Goal: Transaction & Acquisition: Purchase product/service

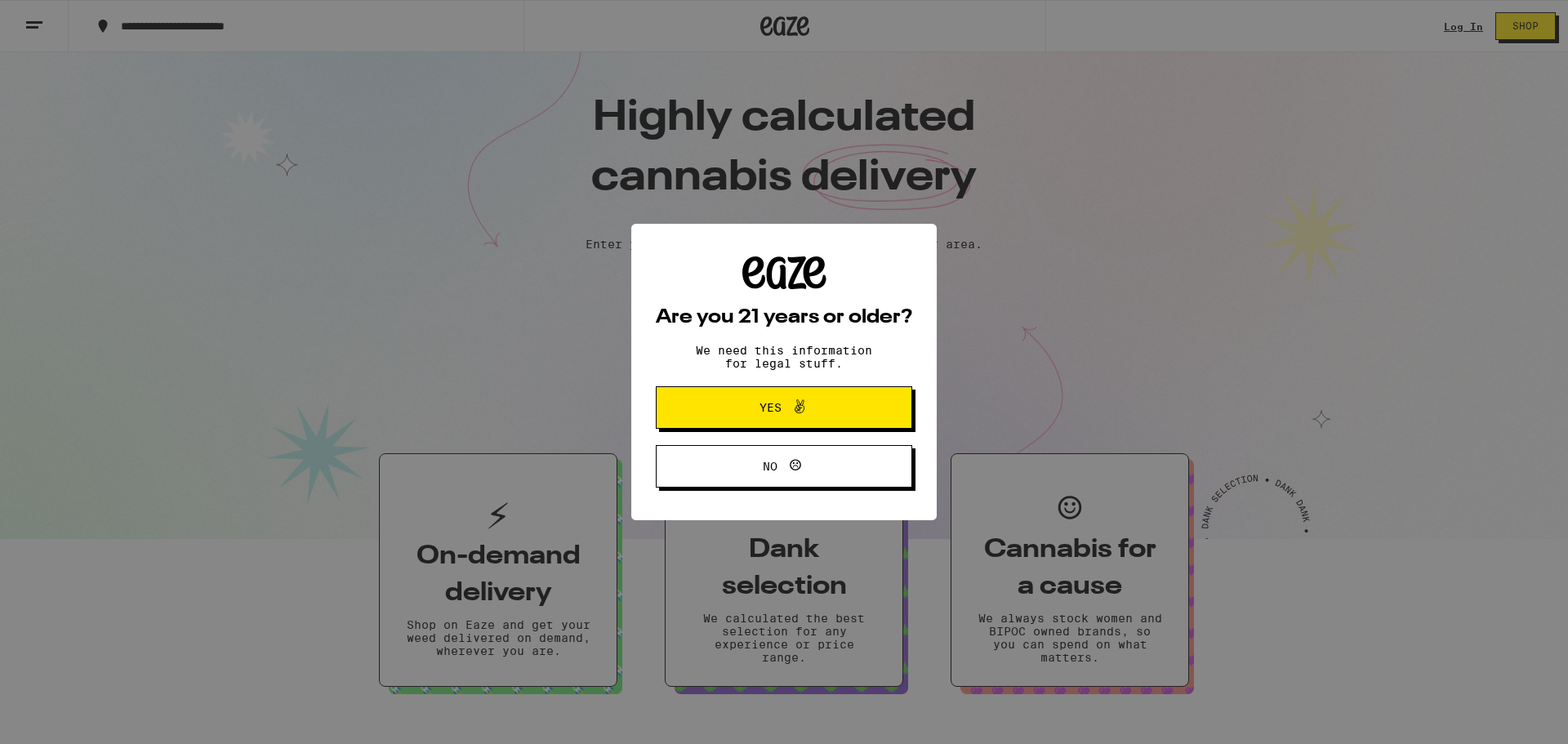
click at [742, 407] on span "Yes" at bounding box center [784, 407] width 125 height 21
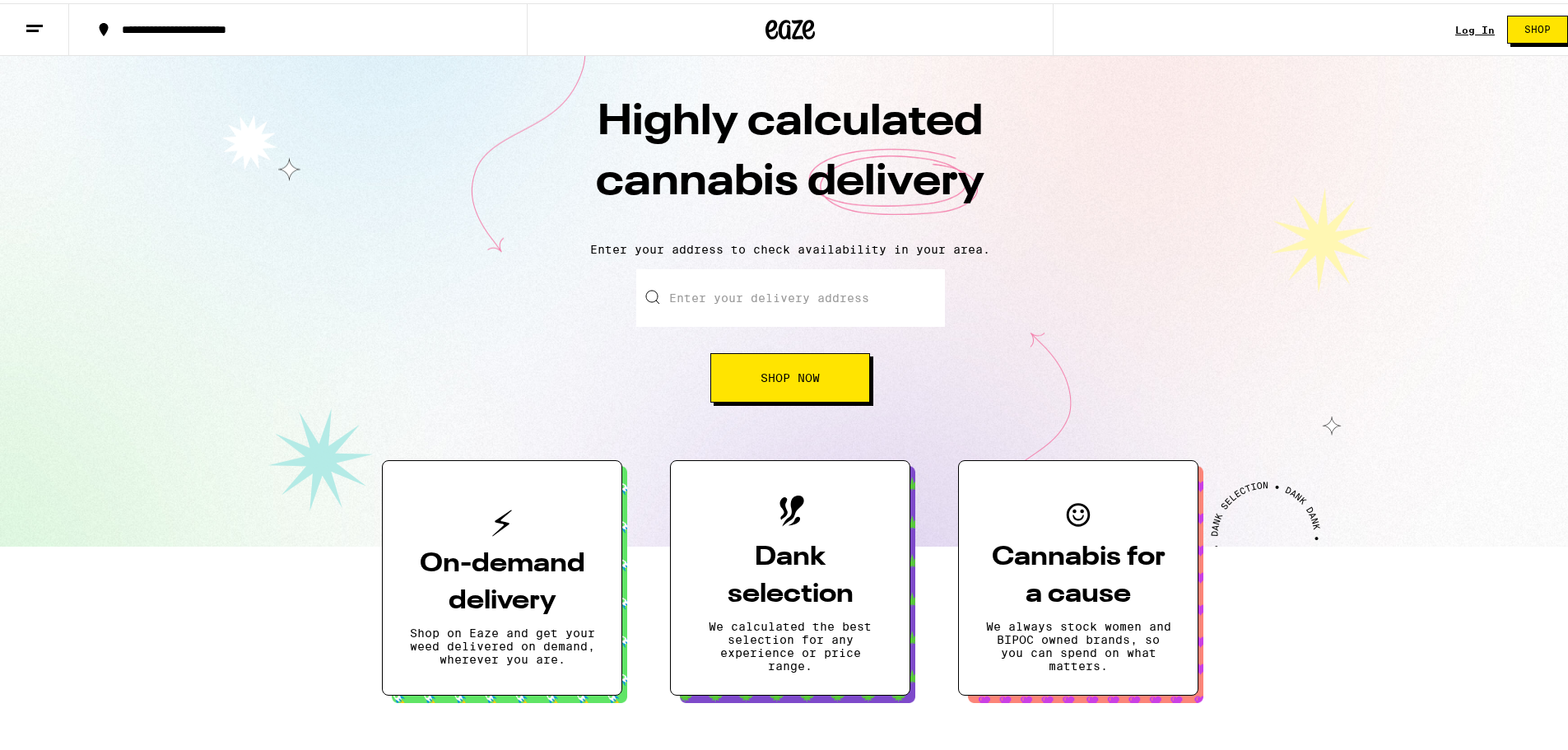
click at [700, 301] on input "Enter your delivery address" at bounding box center [790, 294] width 309 height 58
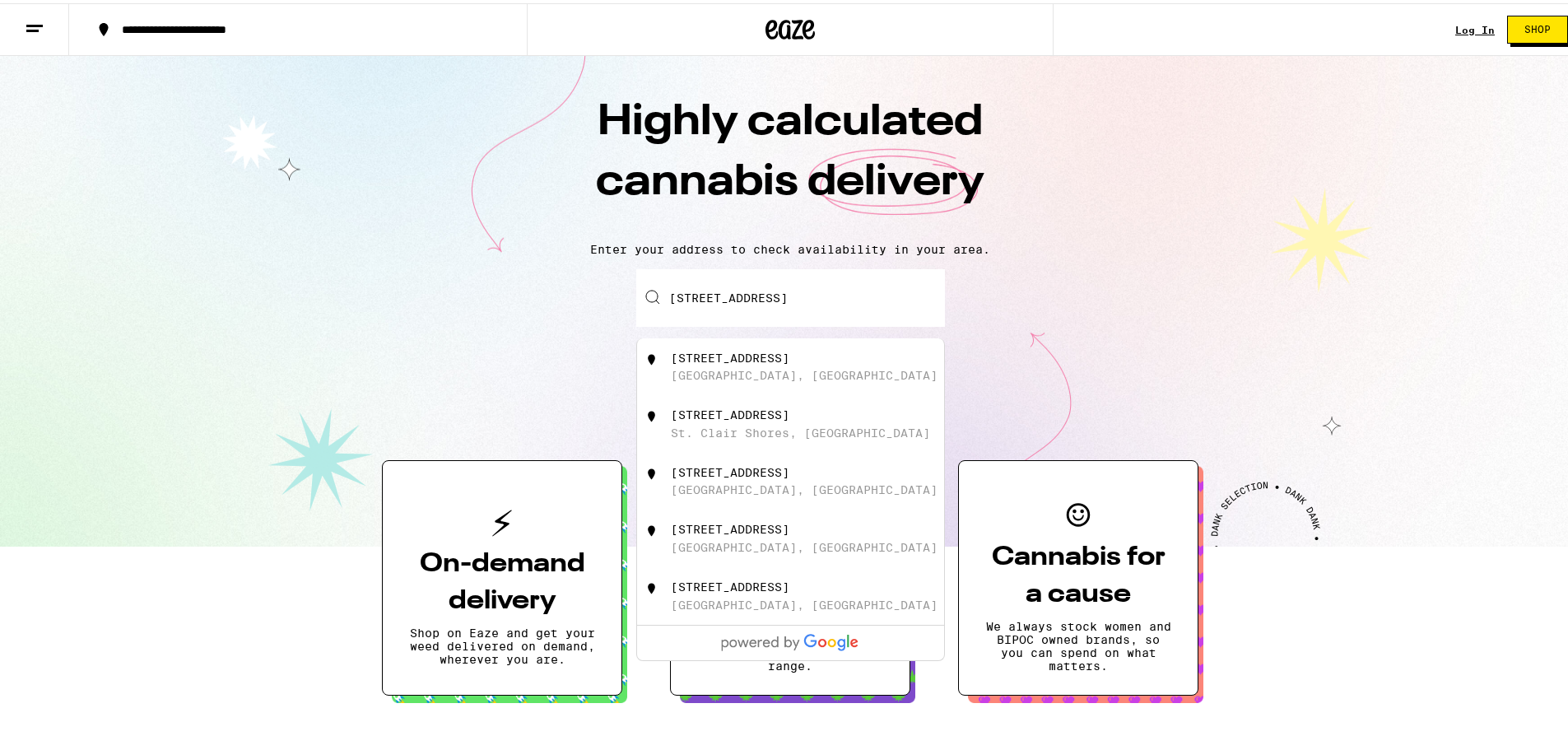
click at [778, 360] on div "22612 Wildwood Street" at bounding box center [729, 355] width 118 height 13
type input "22612 Wildwood Street, Hayward, CA"
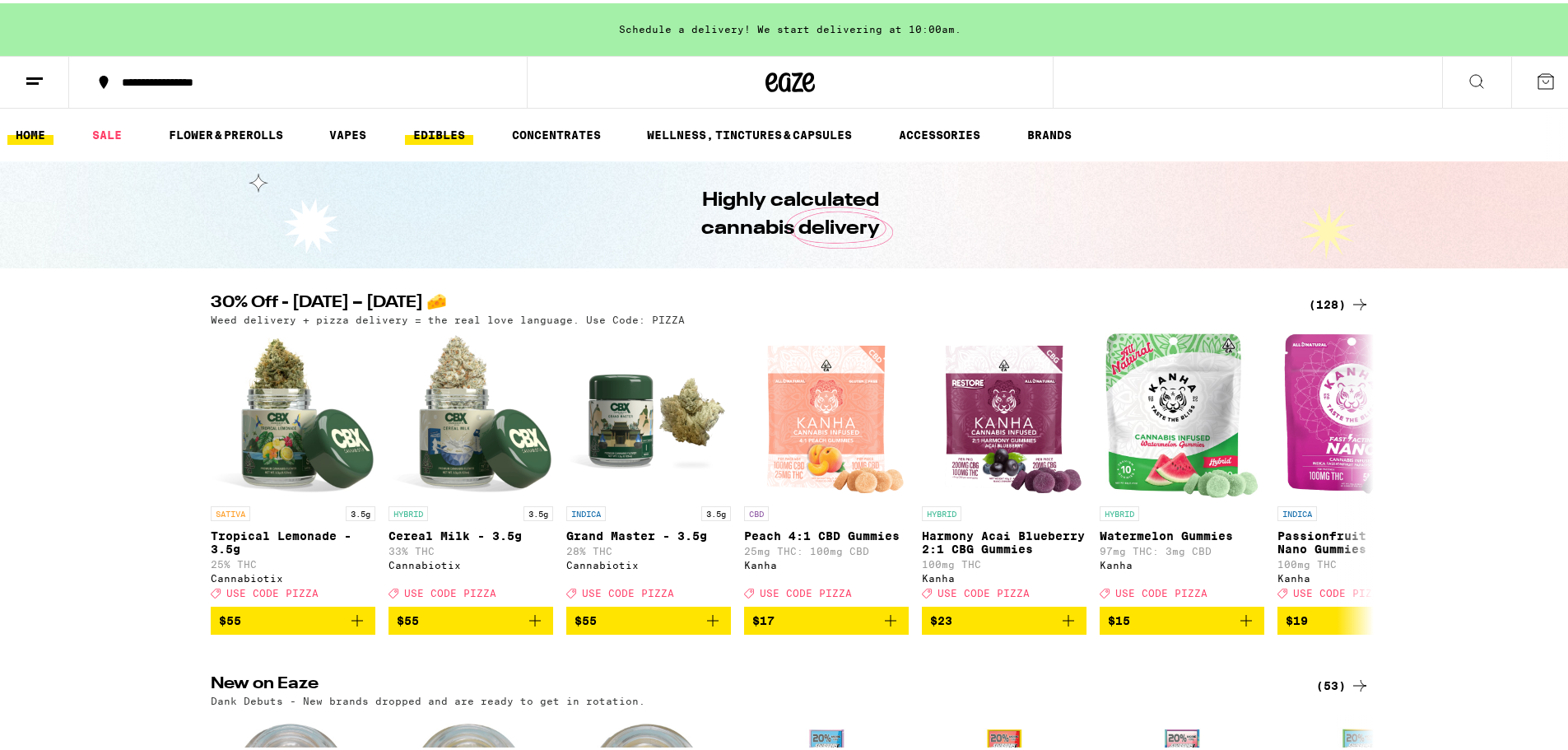
click at [431, 135] on link "EDIBLES" at bounding box center [439, 132] width 69 height 20
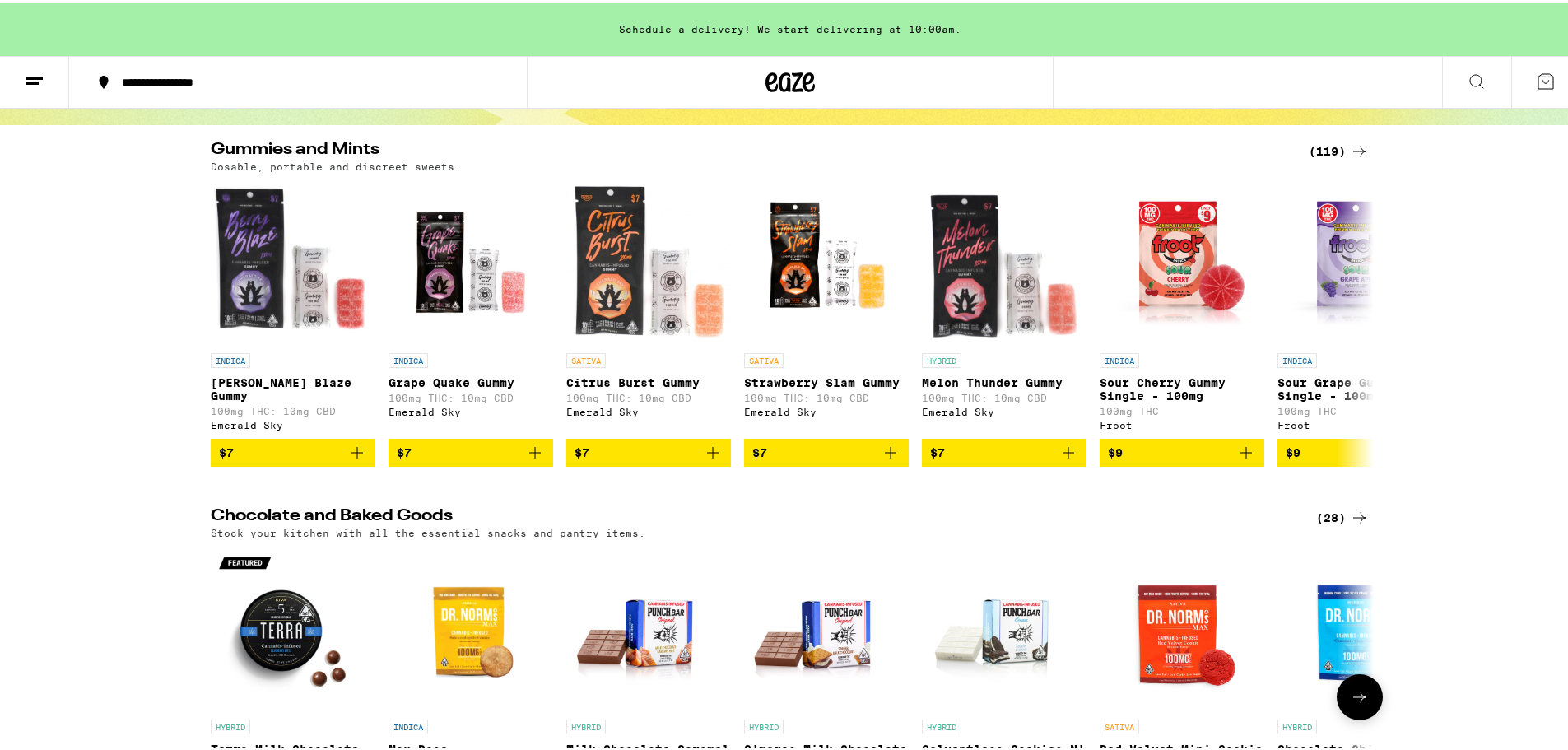
scroll to position [83, 0]
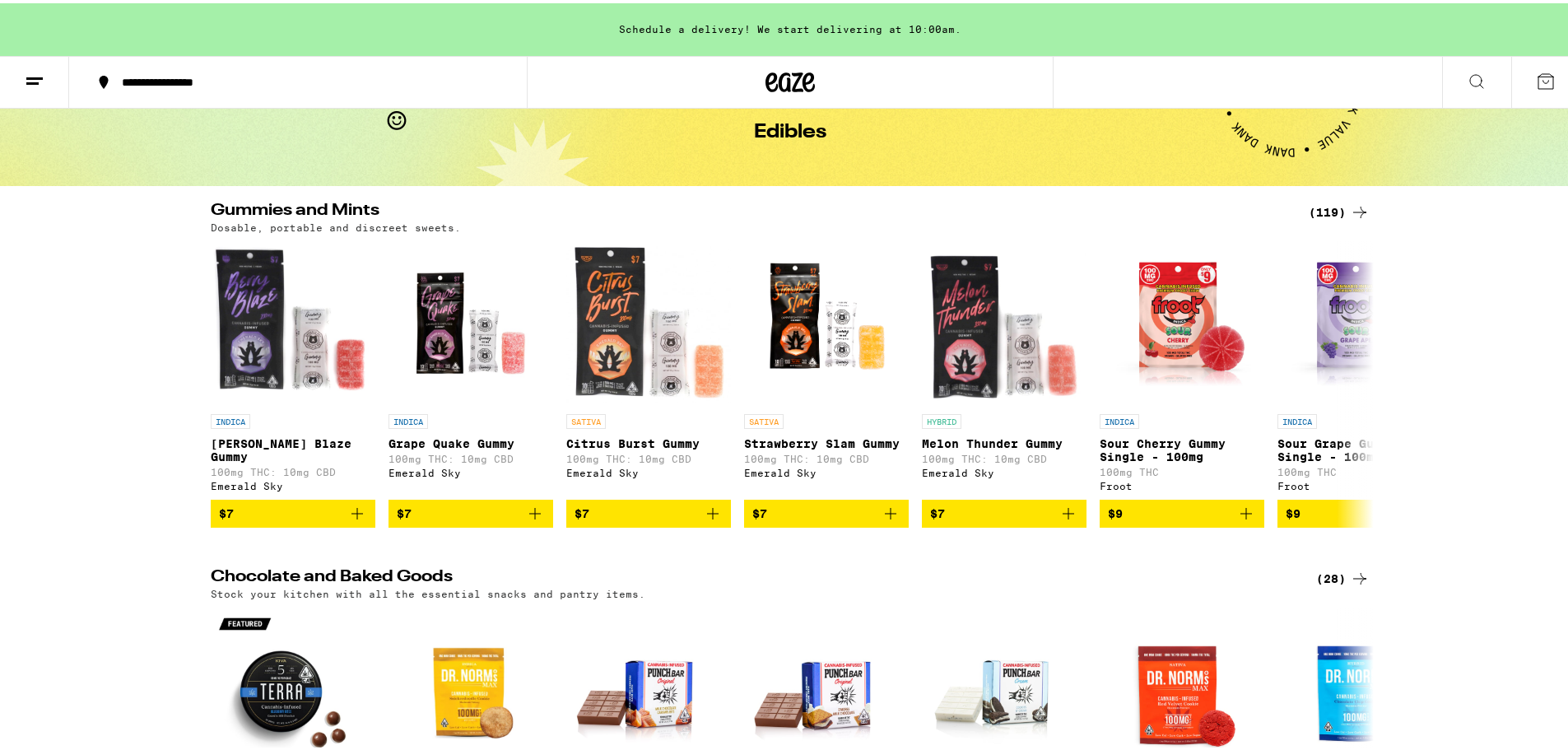
click at [30, 80] on line at bounding box center [32, 80] width 12 height 0
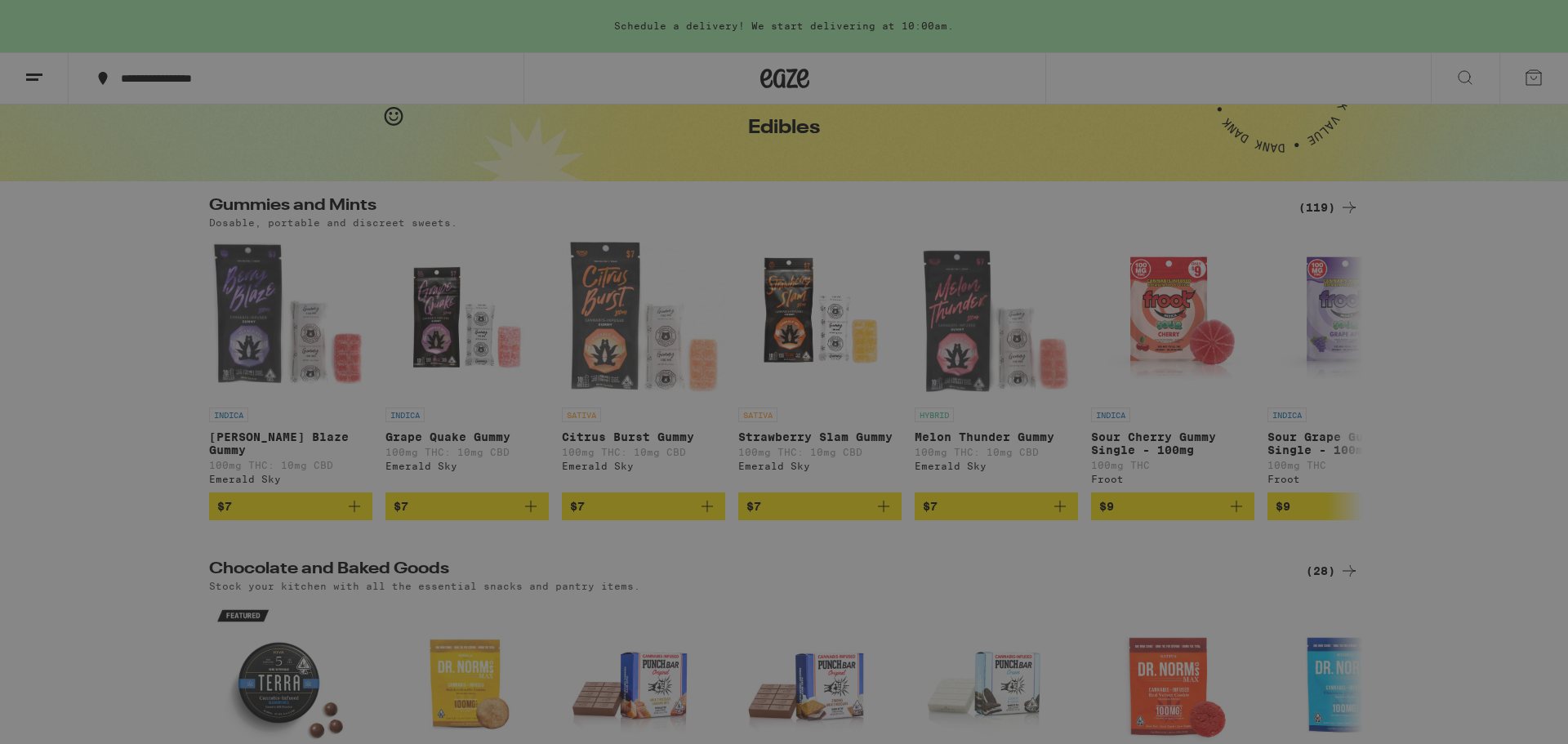
click at [149, 311] on div "Edibles" at bounding box center [123, 319] width 79 height 20
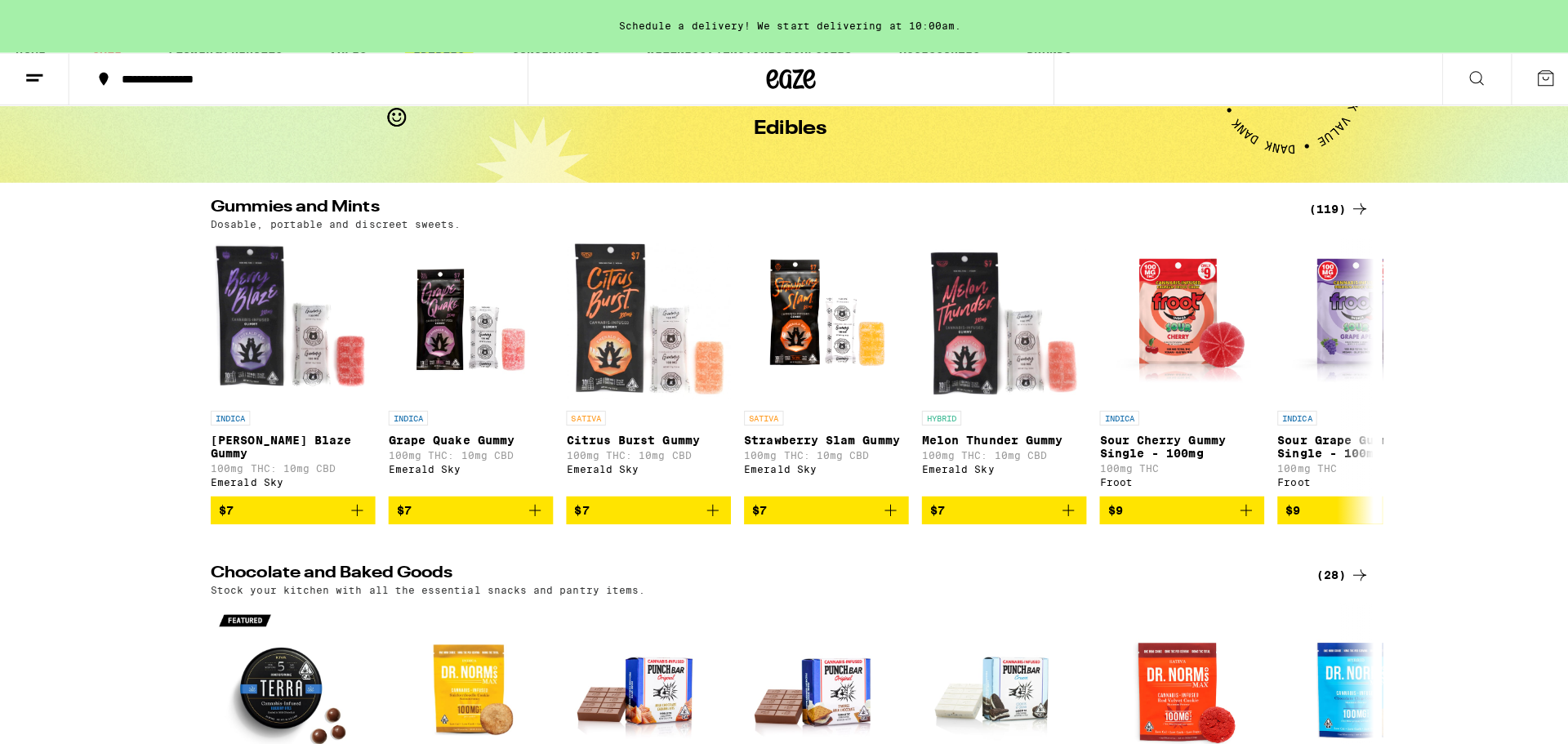
scroll to position [0, 0]
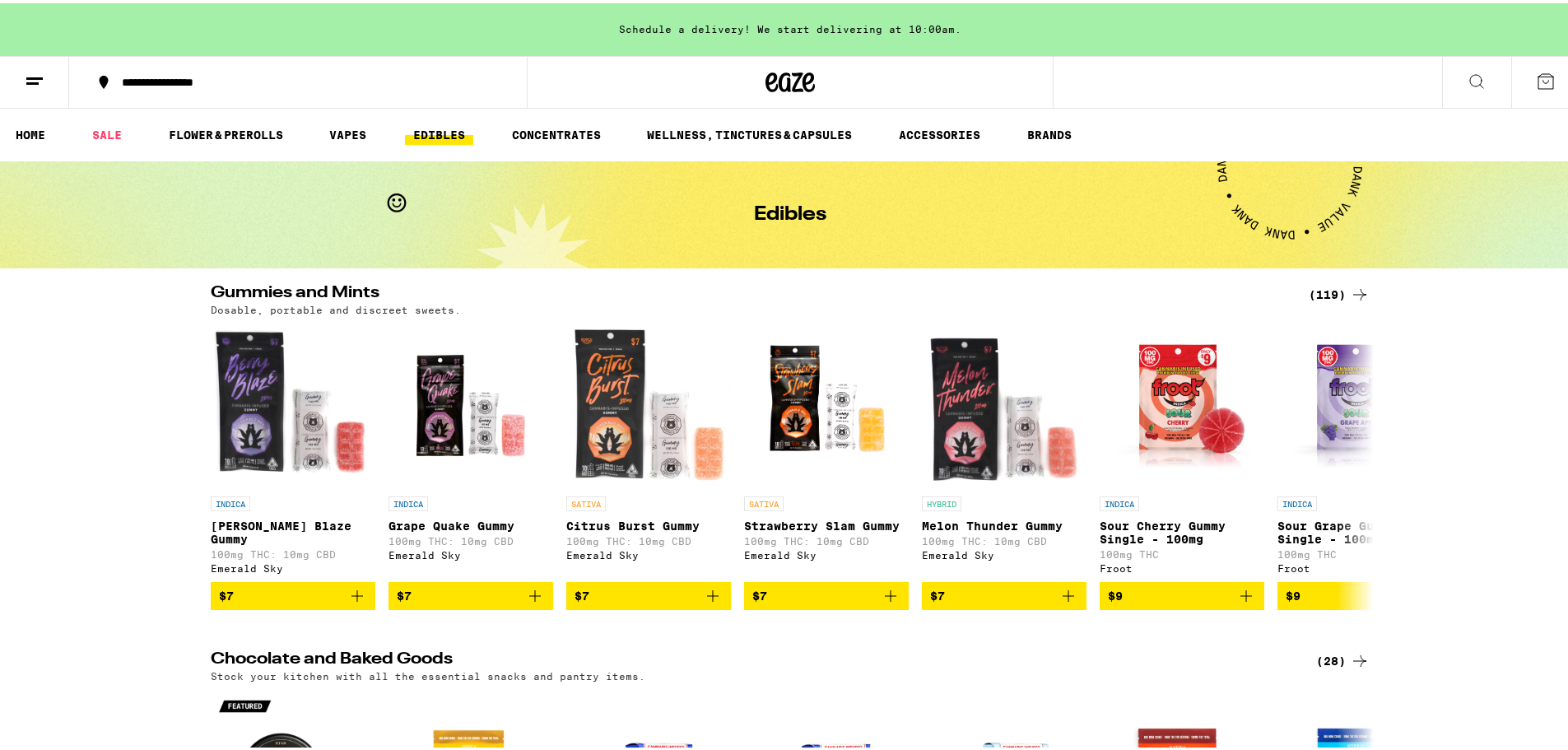
click at [1460, 93] on button at bounding box center [1476, 79] width 69 height 52
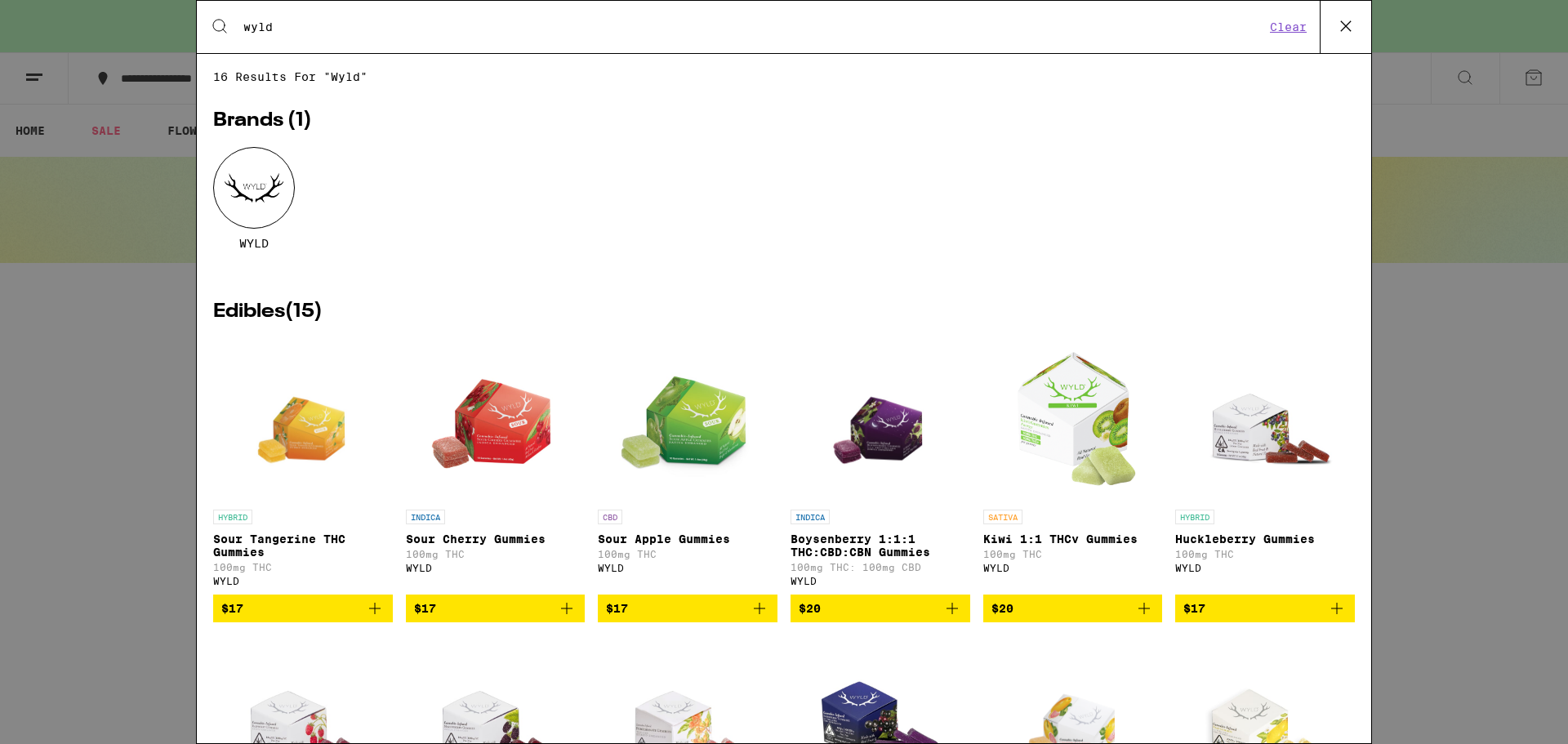
type input "wyld"
click at [369, 154] on div "WYLD" at bounding box center [784, 211] width 1142 height 127
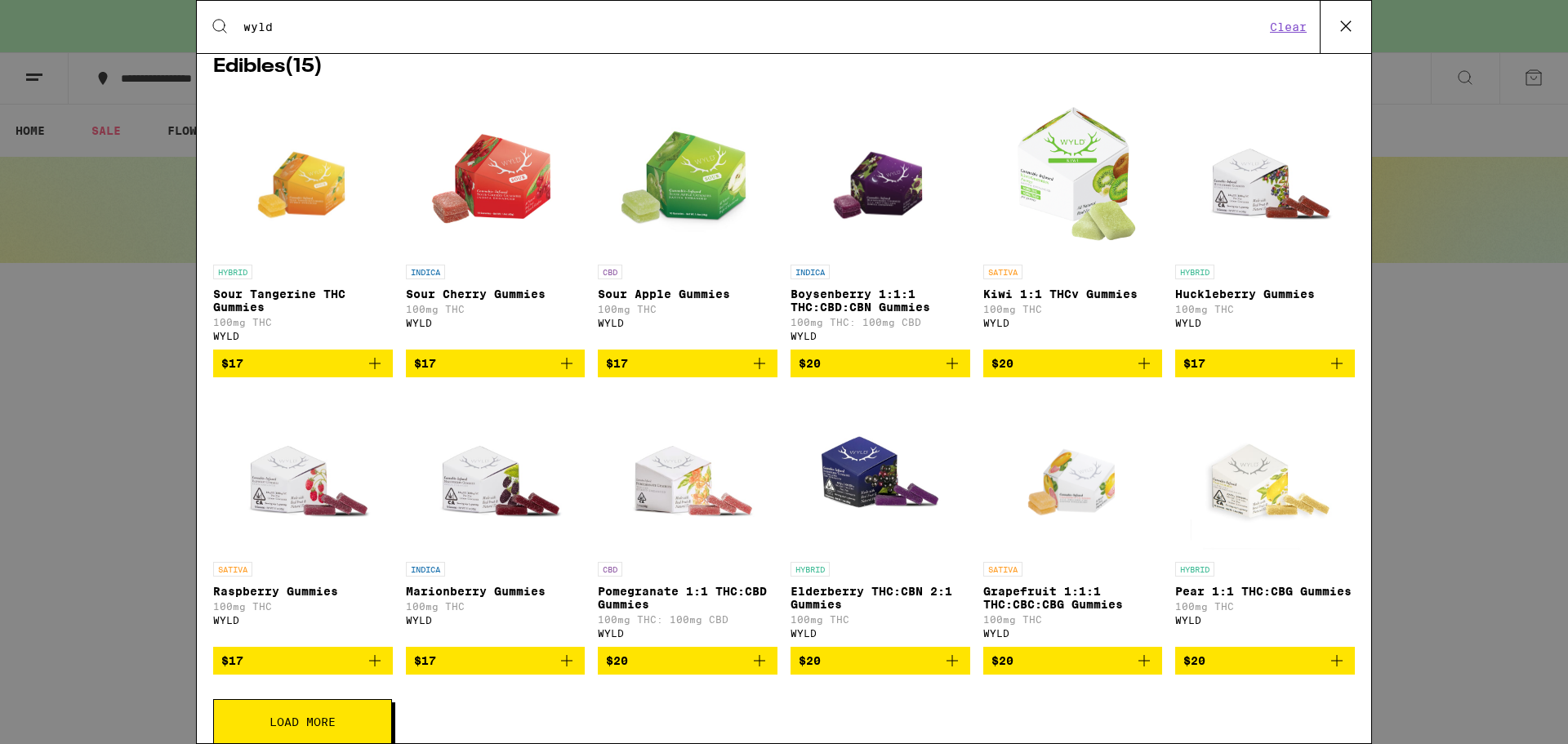
click at [1059, 188] on img "Open page for Kiwi 1:1 THCv Gummies from WYLD" at bounding box center [1072, 175] width 159 height 164
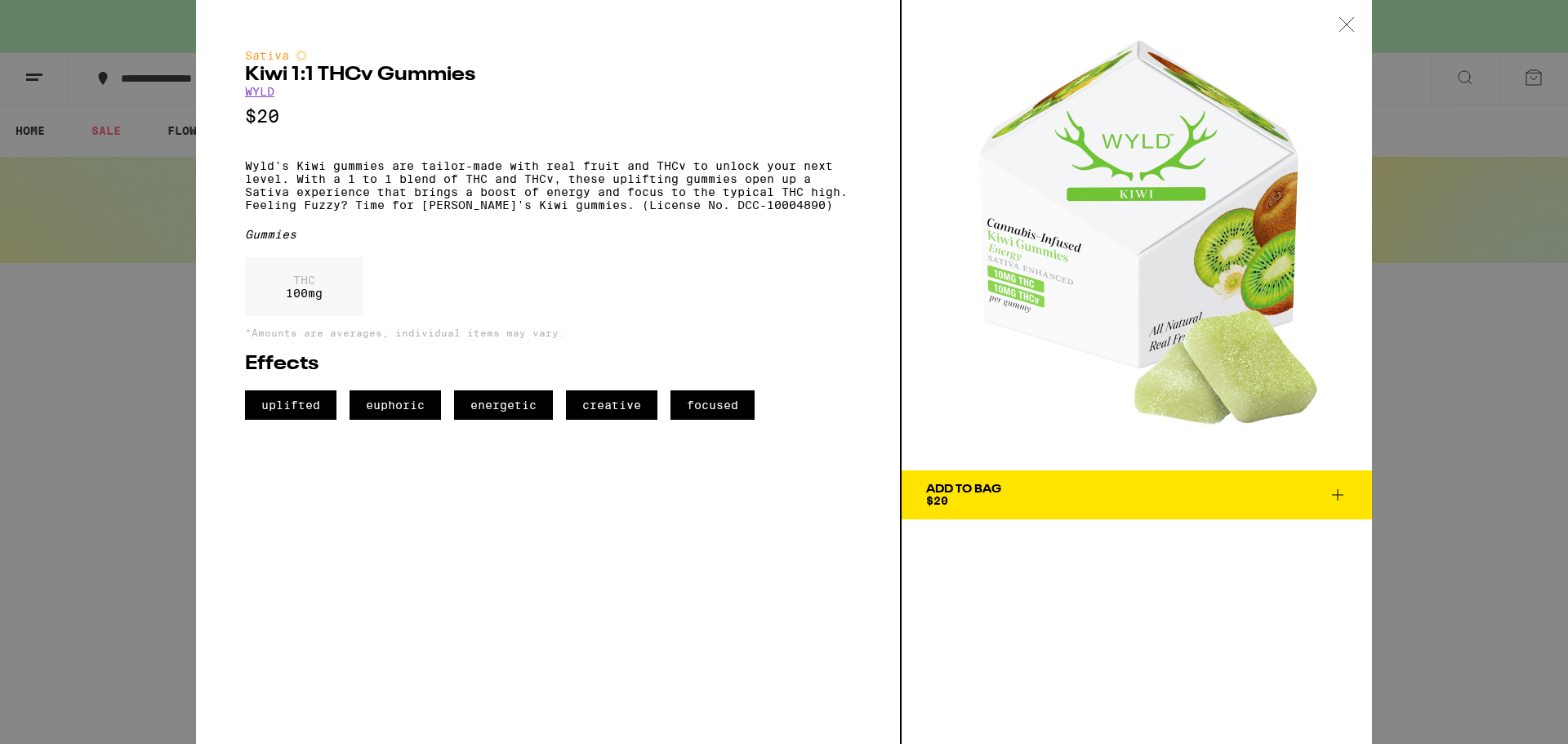
click at [1334, 497] on icon at bounding box center [1338, 496] width 20 height 20
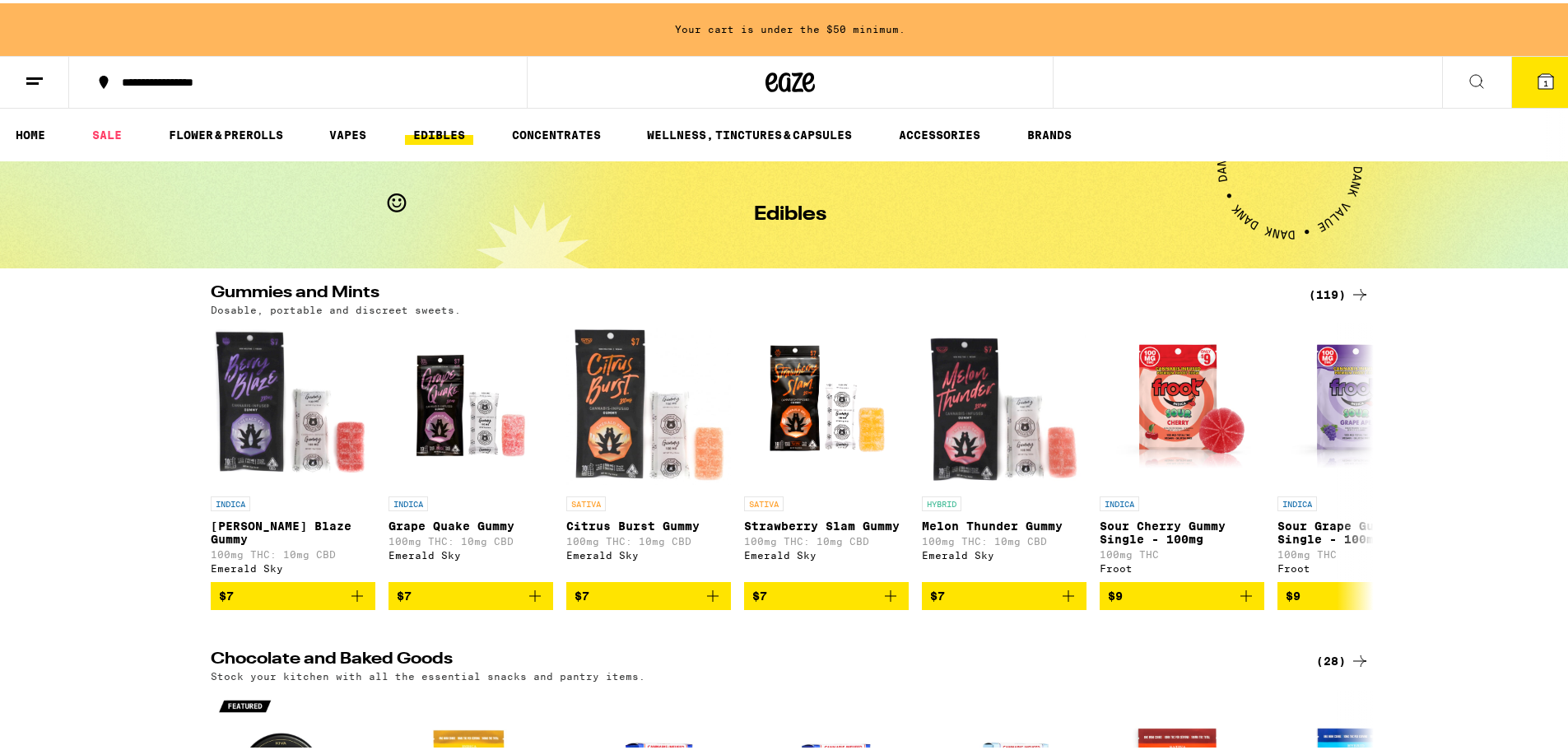
click at [1467, 85] on icon at bounding box center [1477, 79] width 20 height 20
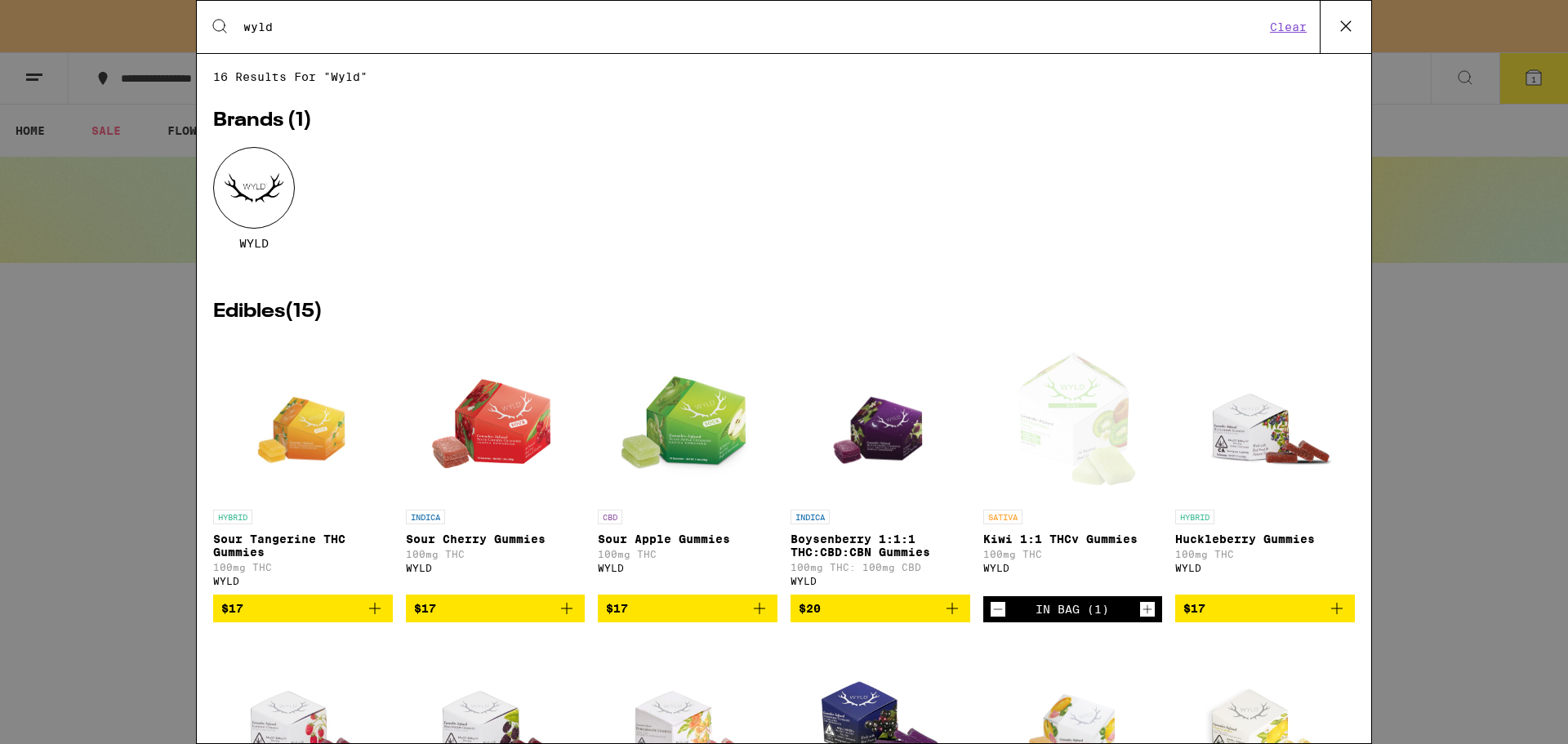
click at [835, 184] on div "WYLD" at bounding box center [784, 211] width 1142 height 127
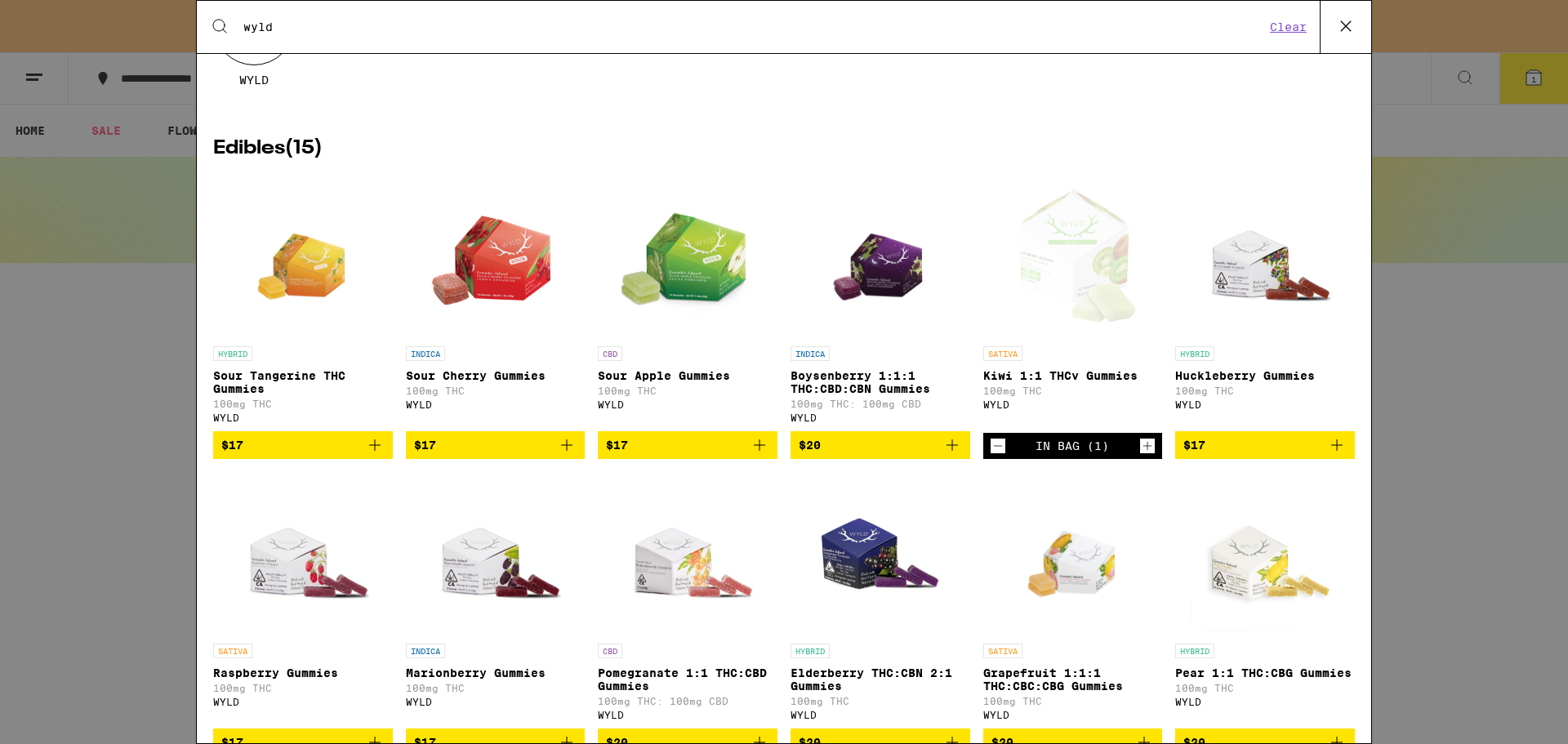
scroll to position [245, 0]
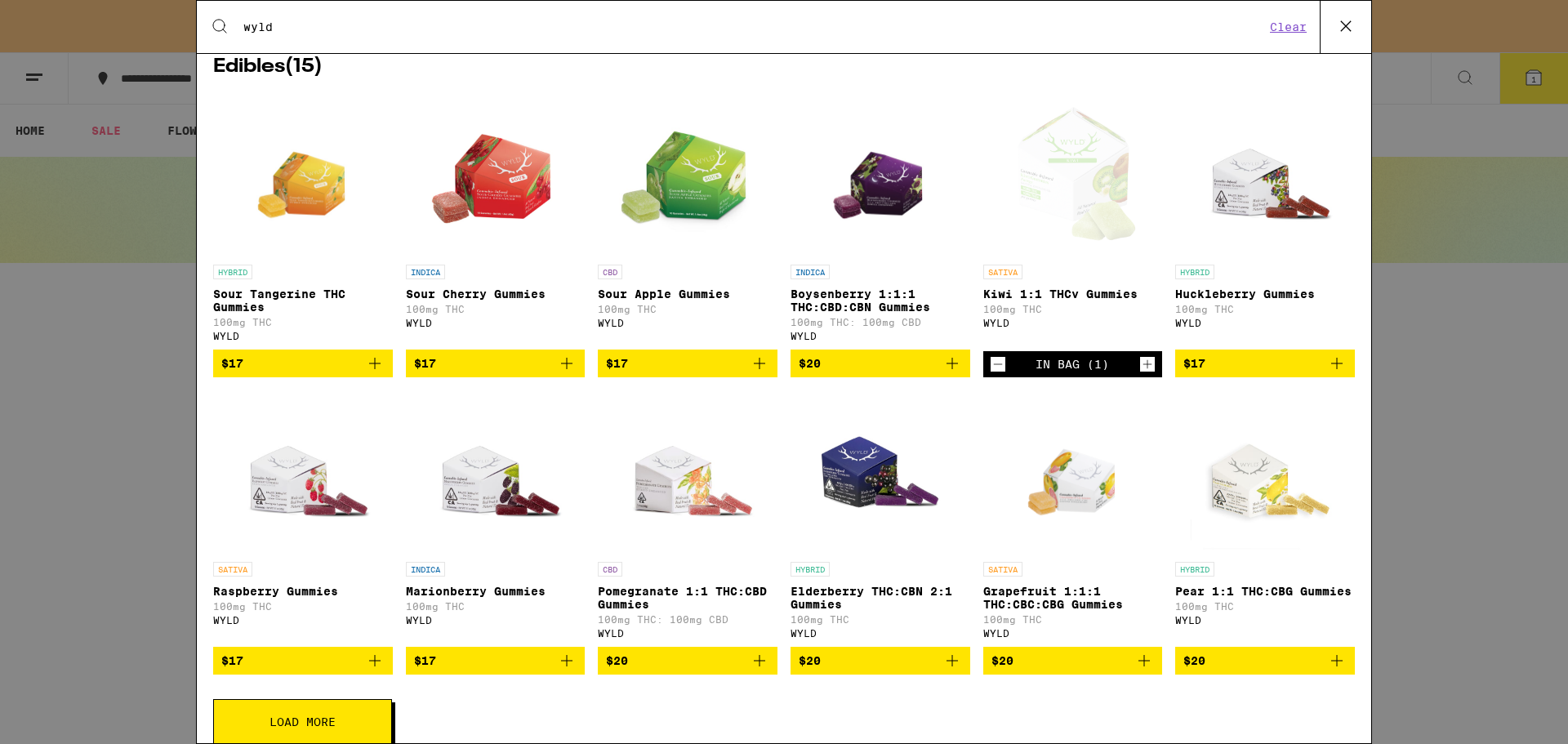
click at [1137, 671] on icon "Add to bag" at bounding box center [1144, 661] width 20 height 20
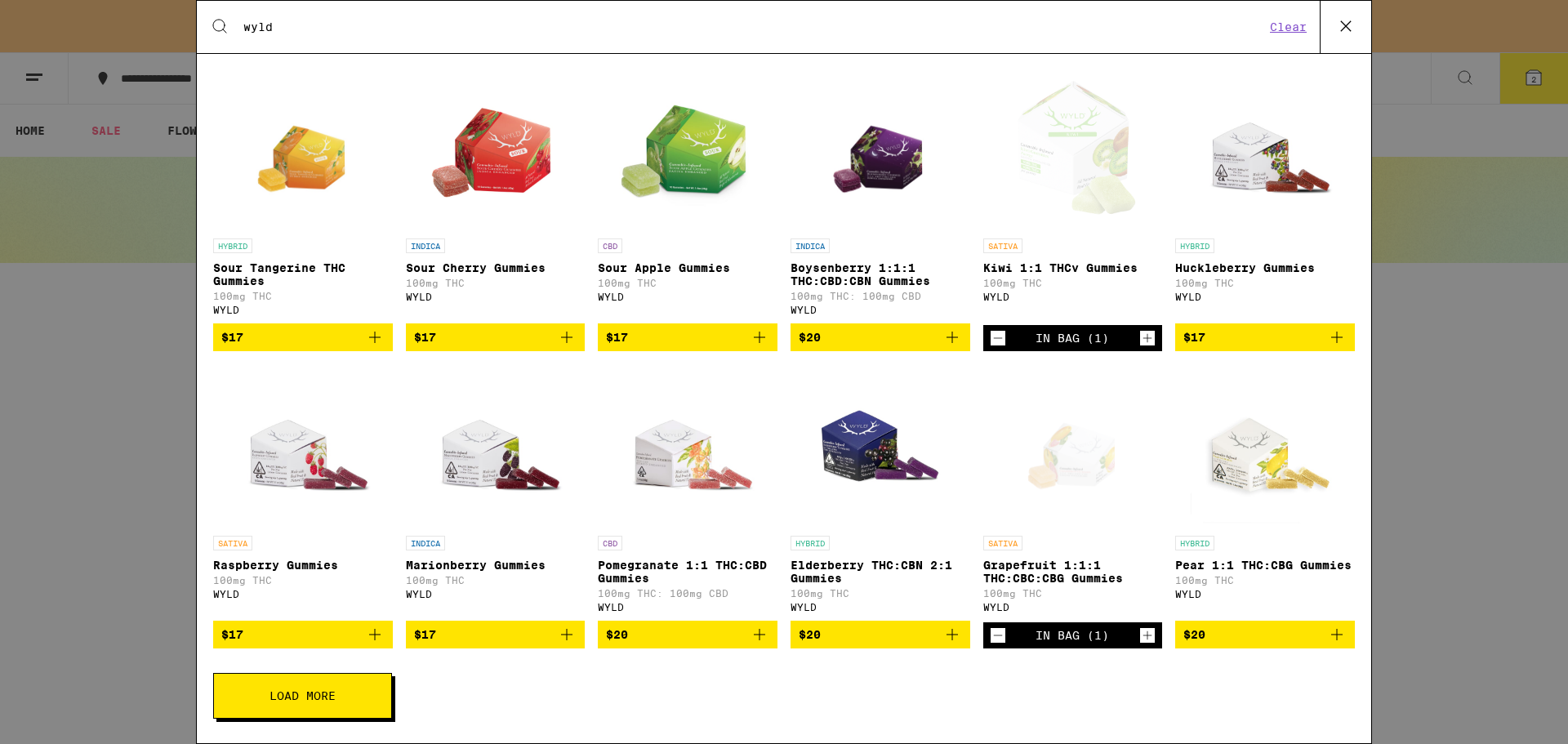
click at [321, 690] on span "Load More" at bounding box center [302, 696] width 66 height 12
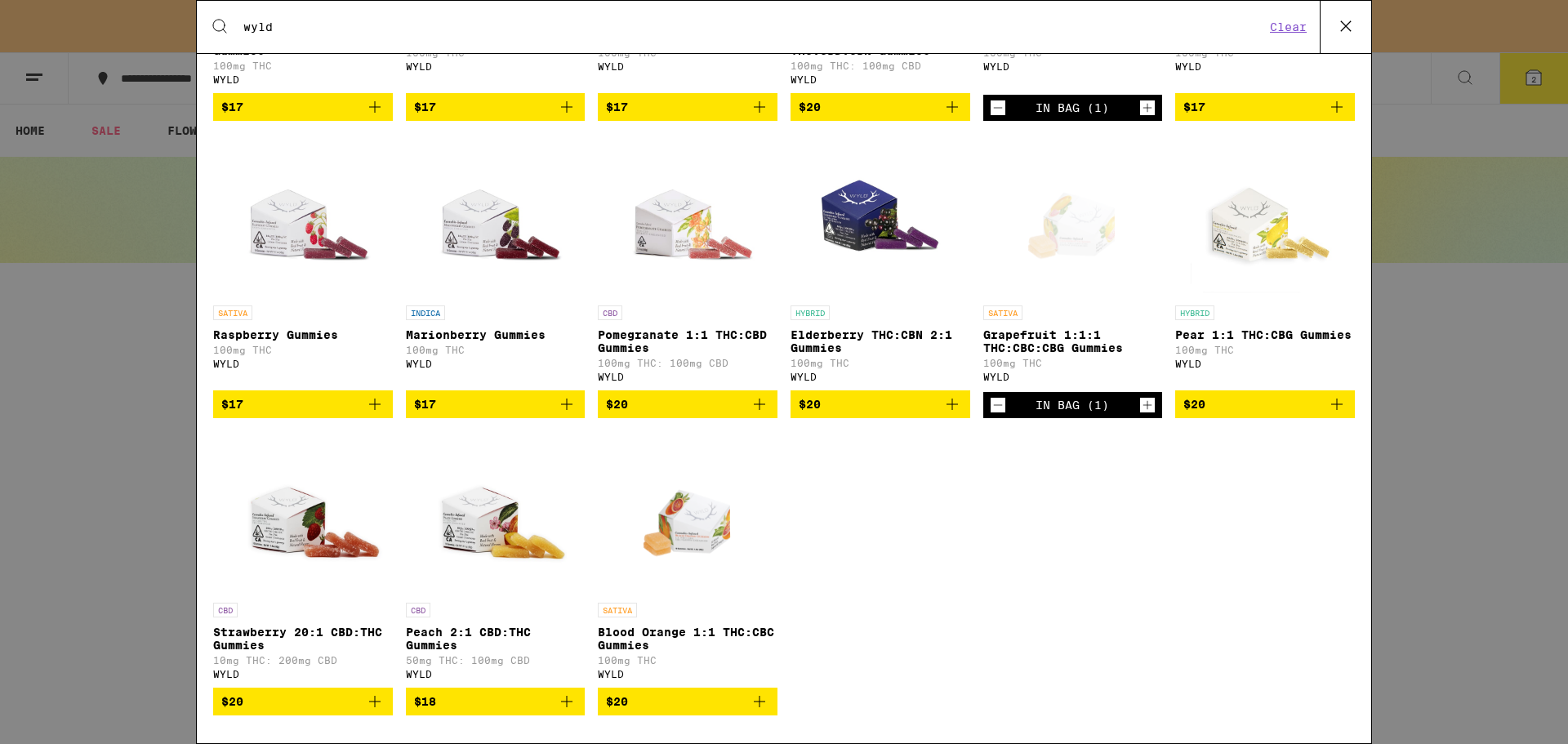
scroll to position [540, 0]
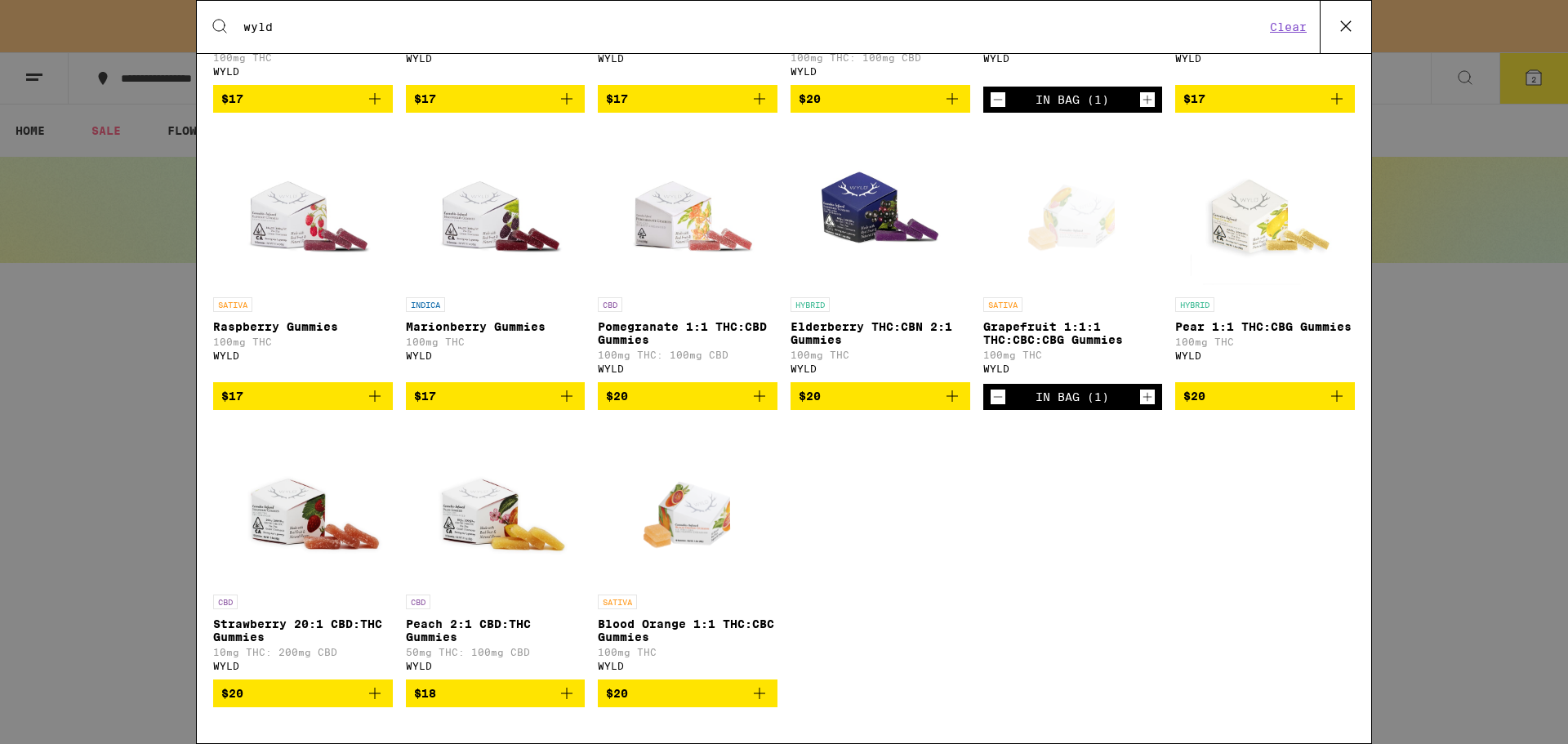
click at [754, 699] on icon "Add to bag" at bounding box center [760, 694] width 20 height 20
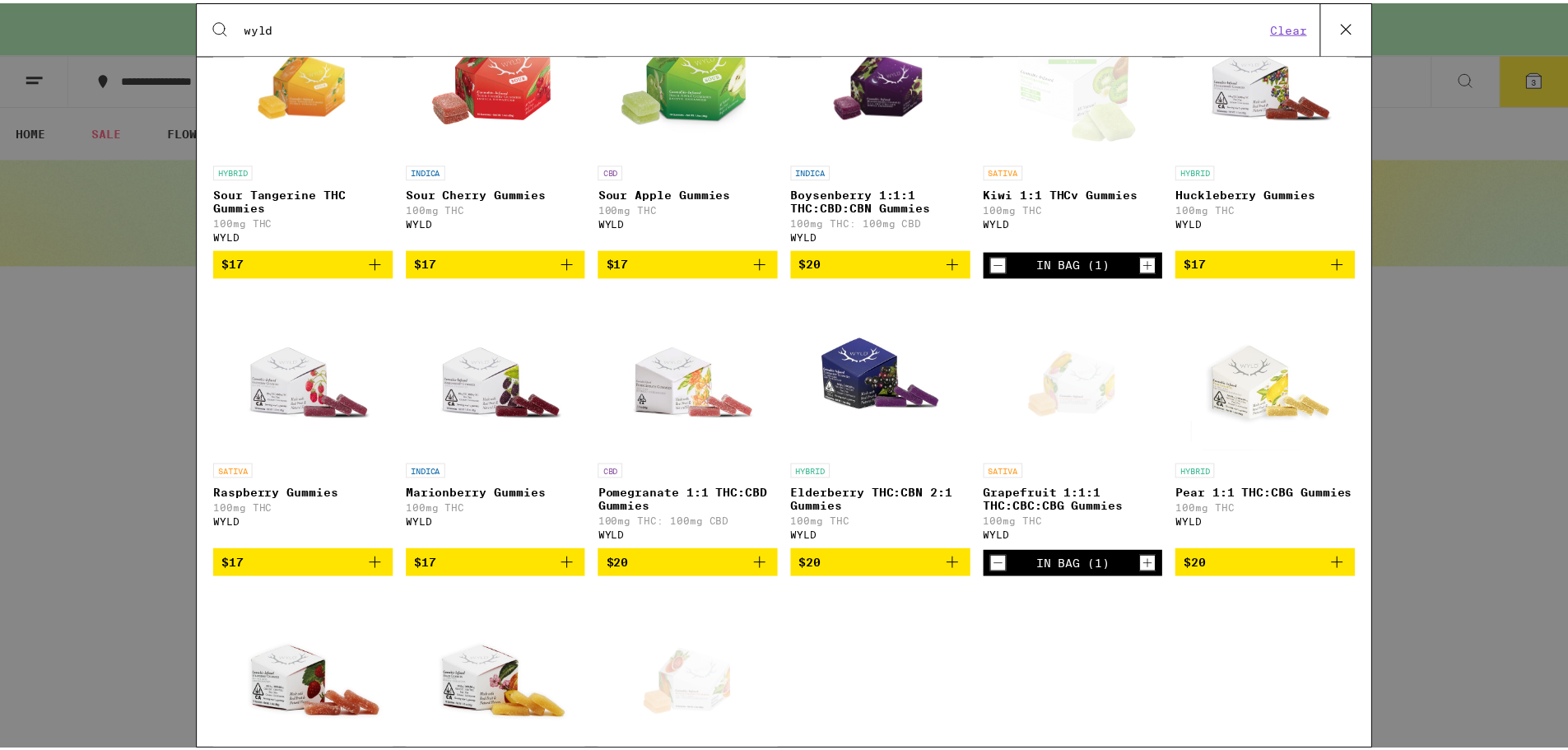
scroll to position [297, 0]
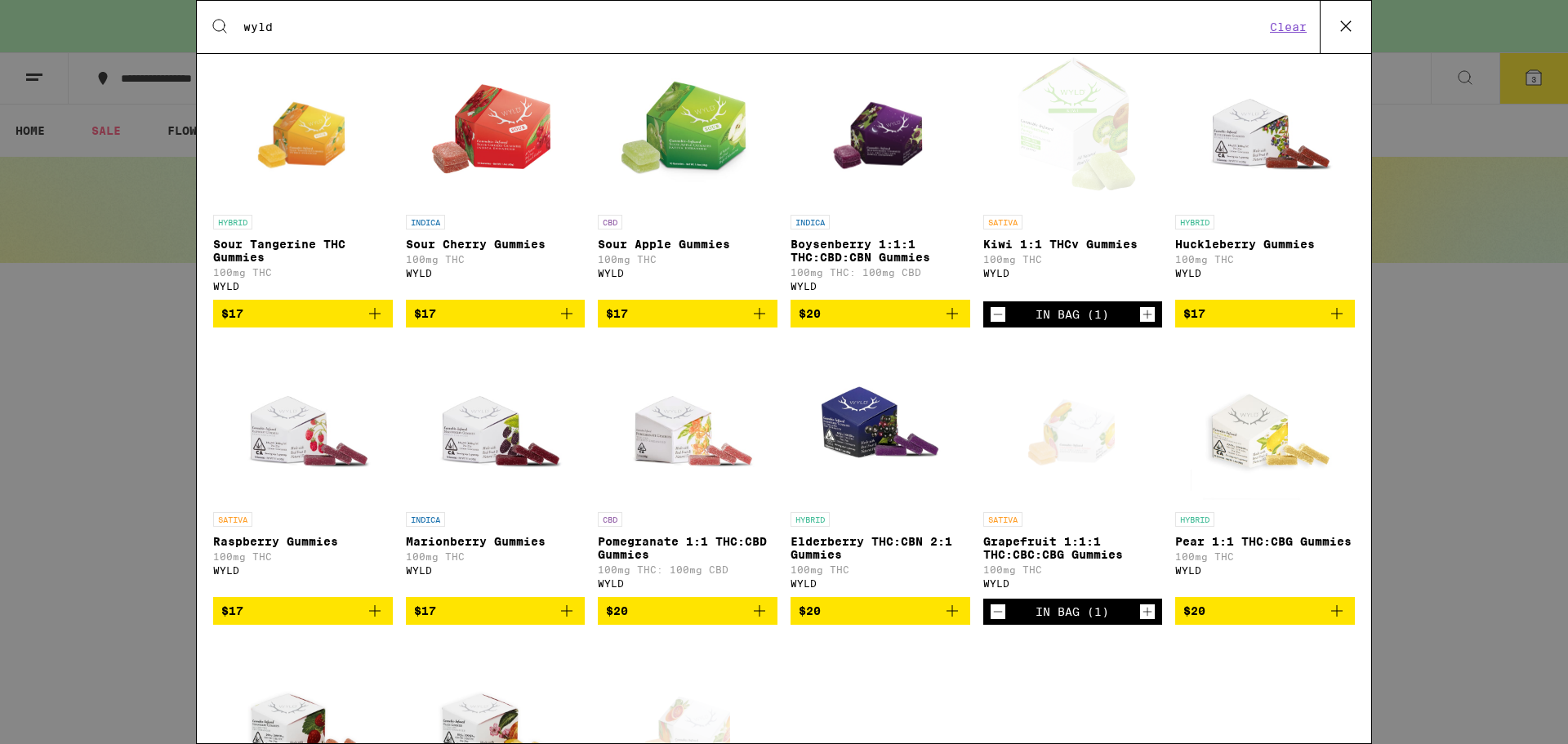
click at [1330, 324] on icon "Add to bag" at bounding box center [1337, 314] width 20 height 20
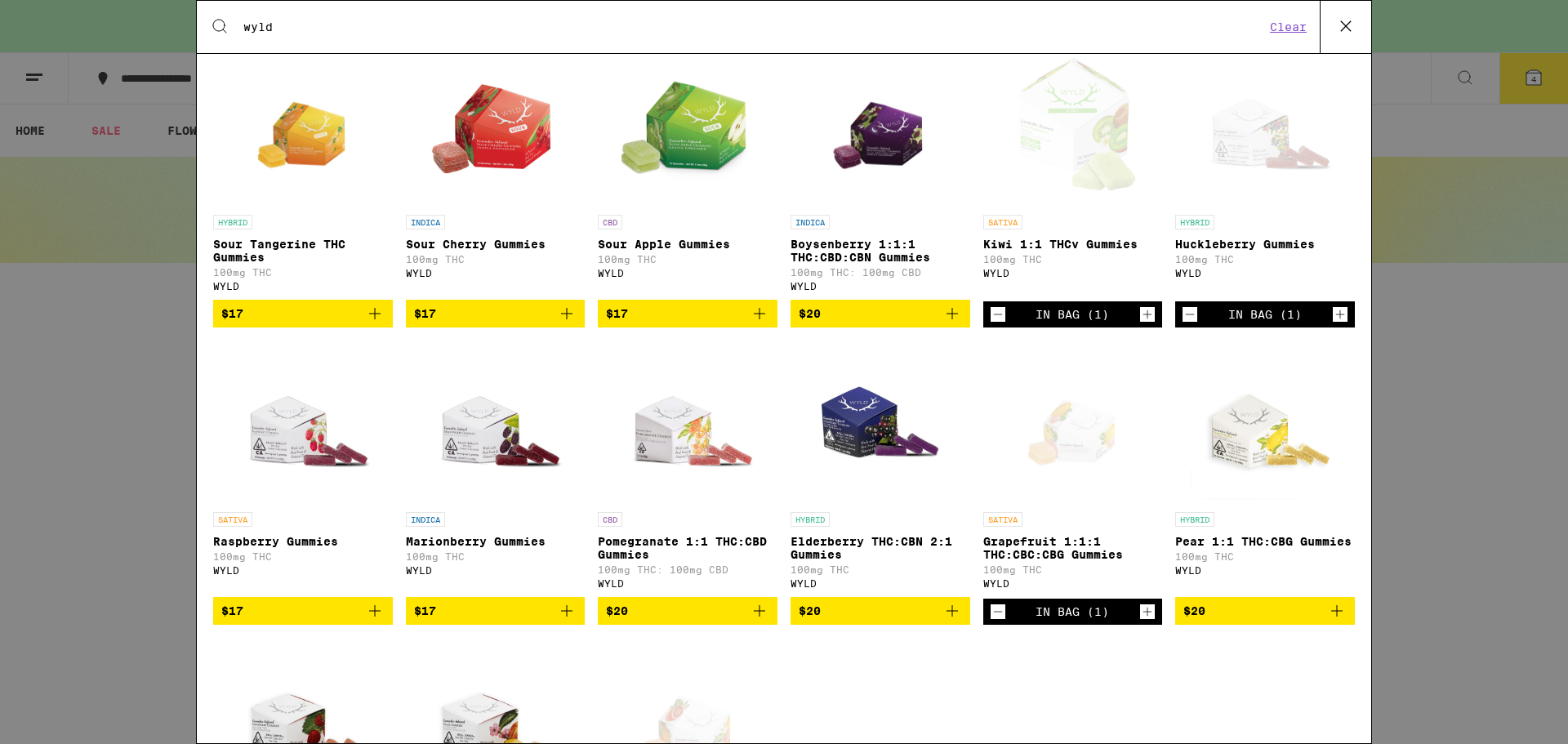
click at [1344, 36] on icon at bounding box center [1345, 25] width 25 height 25
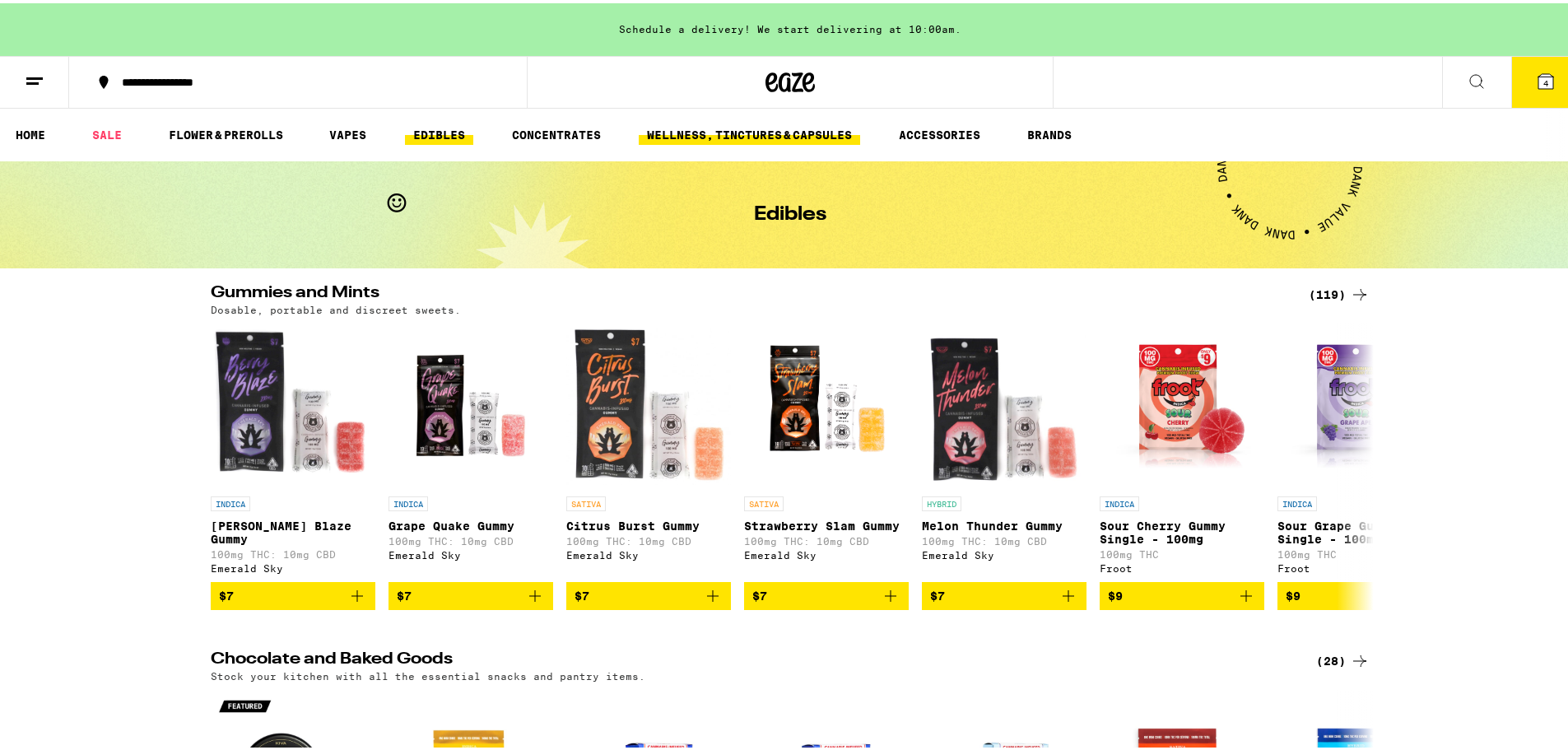
click at [791, 133] on link "WELLNESS, TINCTURES & CAPSULES" at bounding box center [750, 132] width 222 height 20
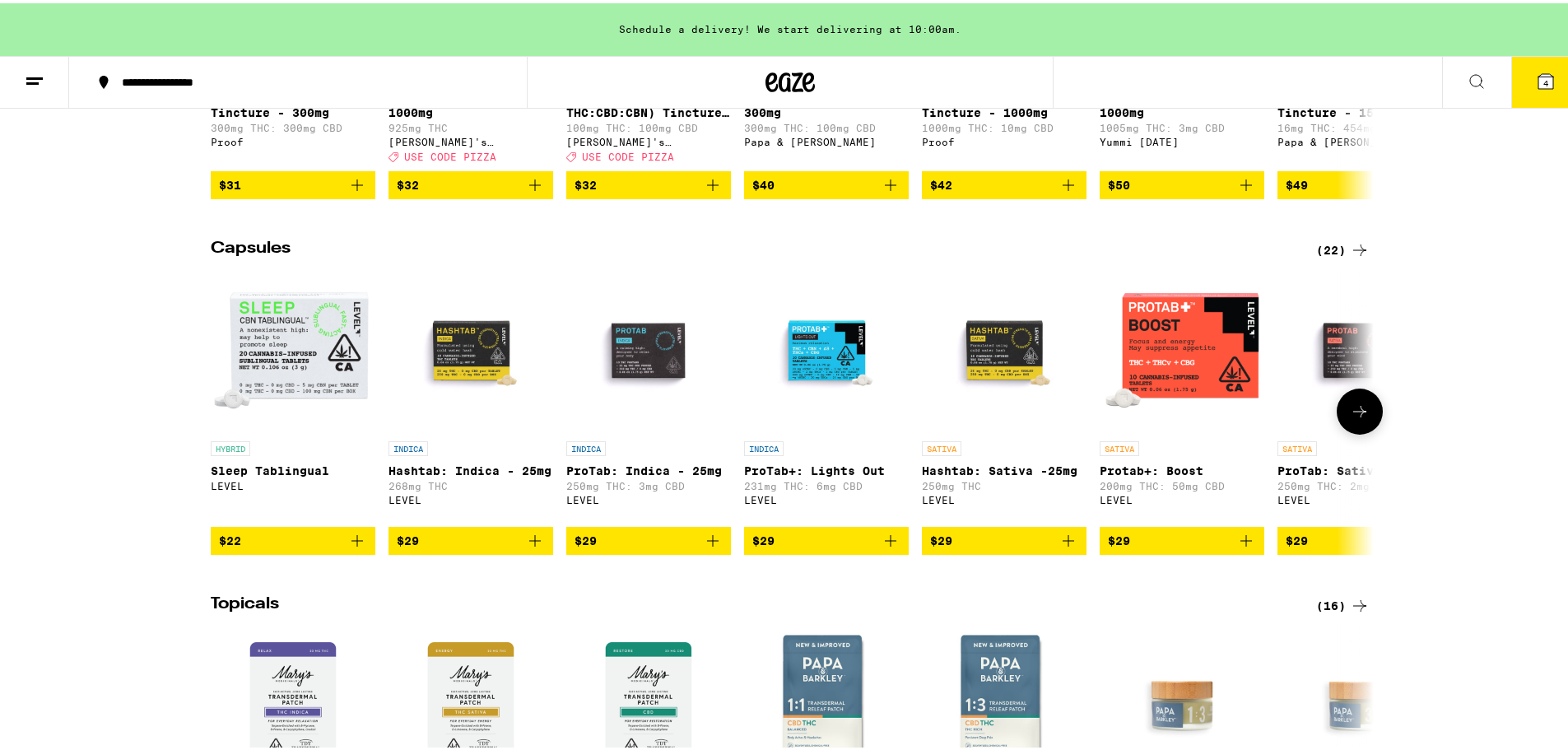
scroll to position [823, 0]
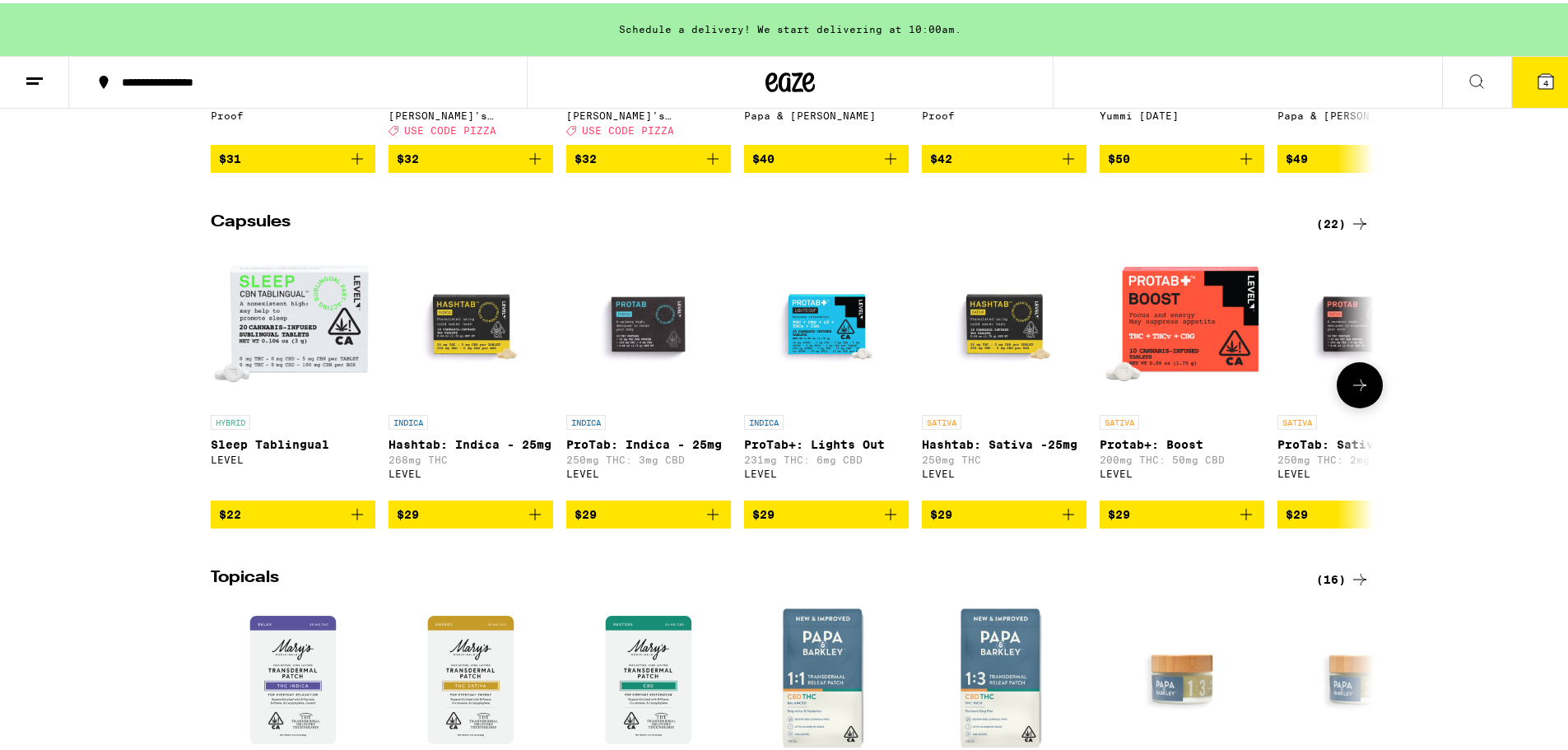
click at [528, 522] on icon "Add to bag" at bounding box center [535, 512] width 20 height 20
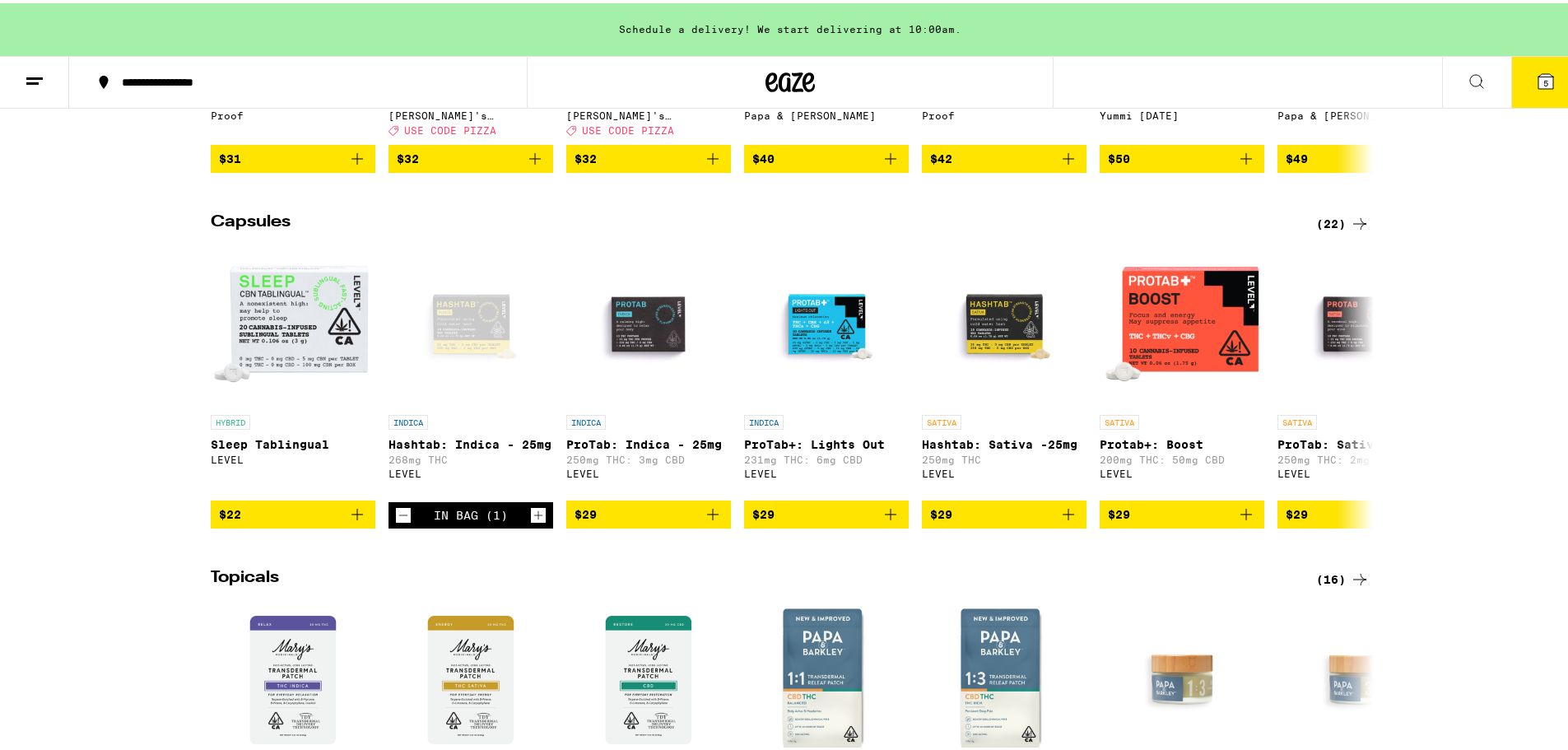
click at [1354, 231] on icon at bounding box center [1360, 221] width 20 height 20
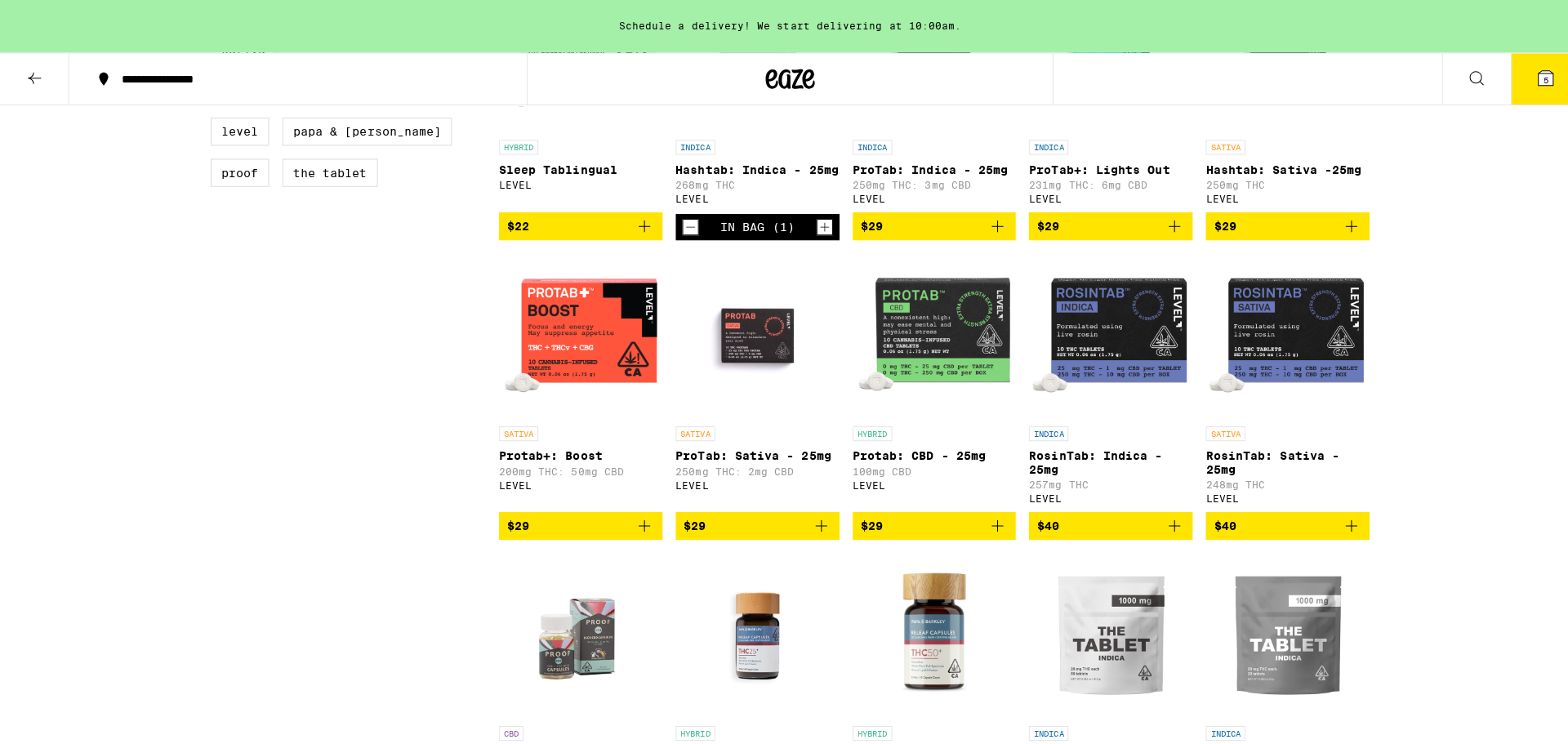
scroll to position [408, 0]
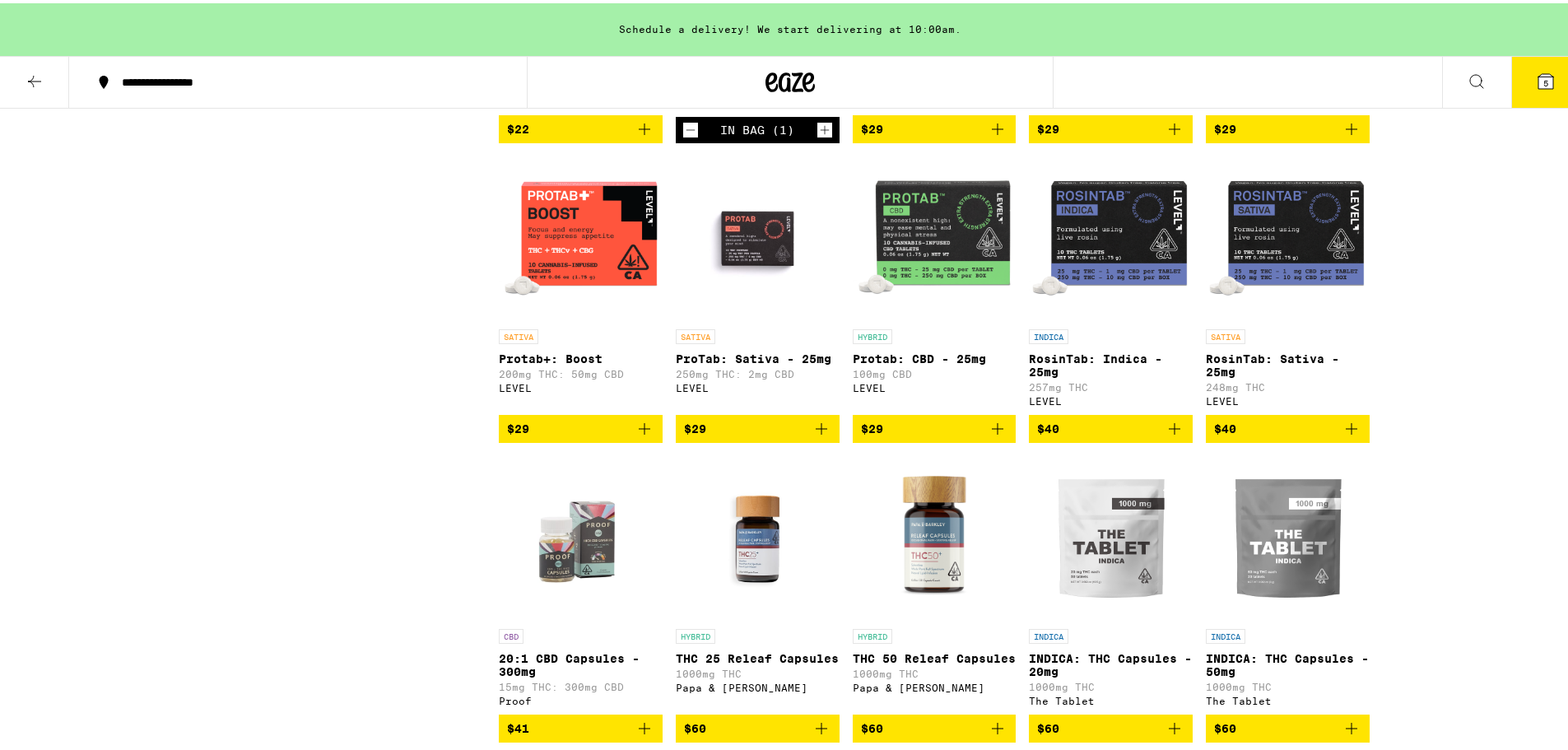
click at [1539, 81] on icon at bounding box center [1546, 78] width 15 height 15
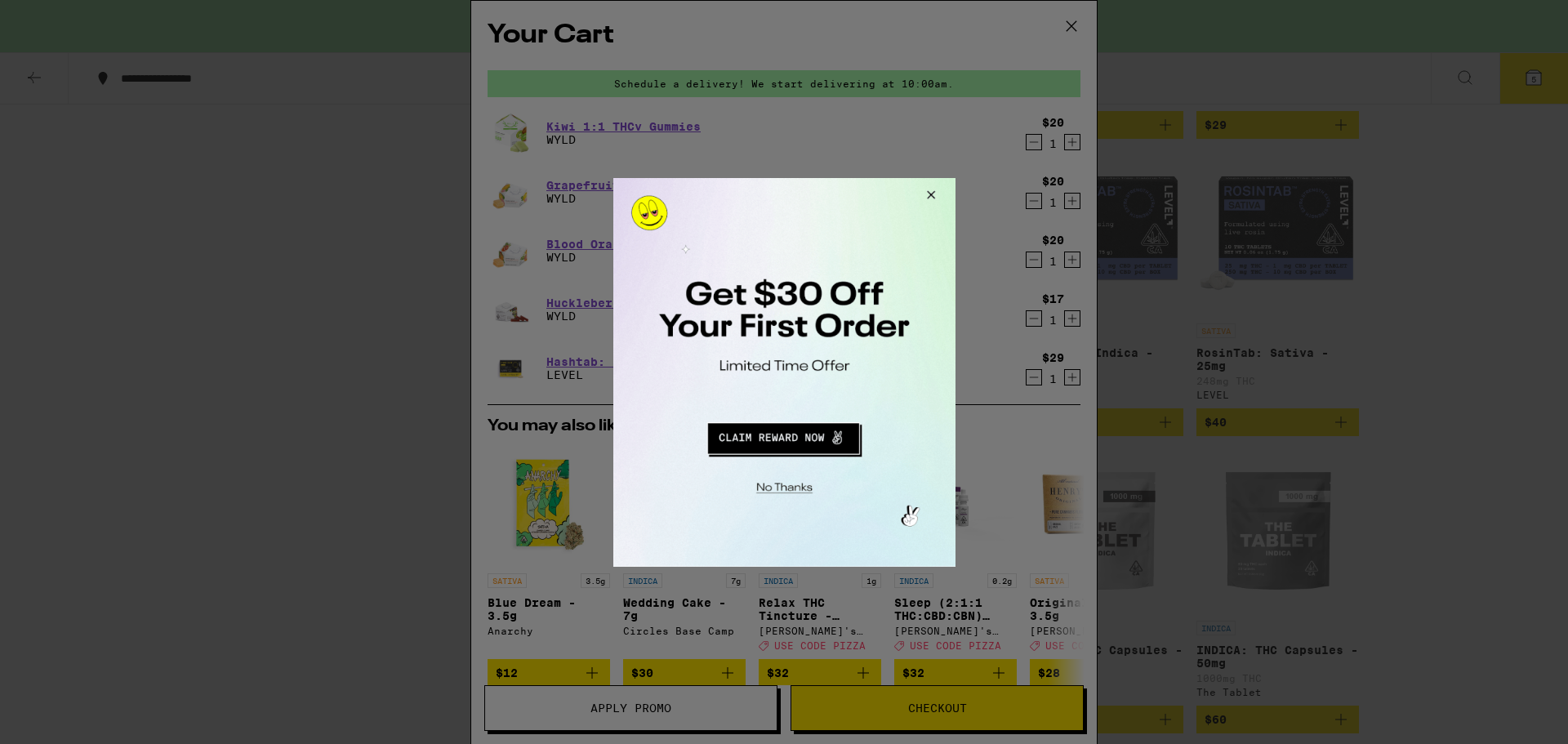
click at [926, 194] on button "Close Modal" at bounding box center [927, 196] width 45 height 39
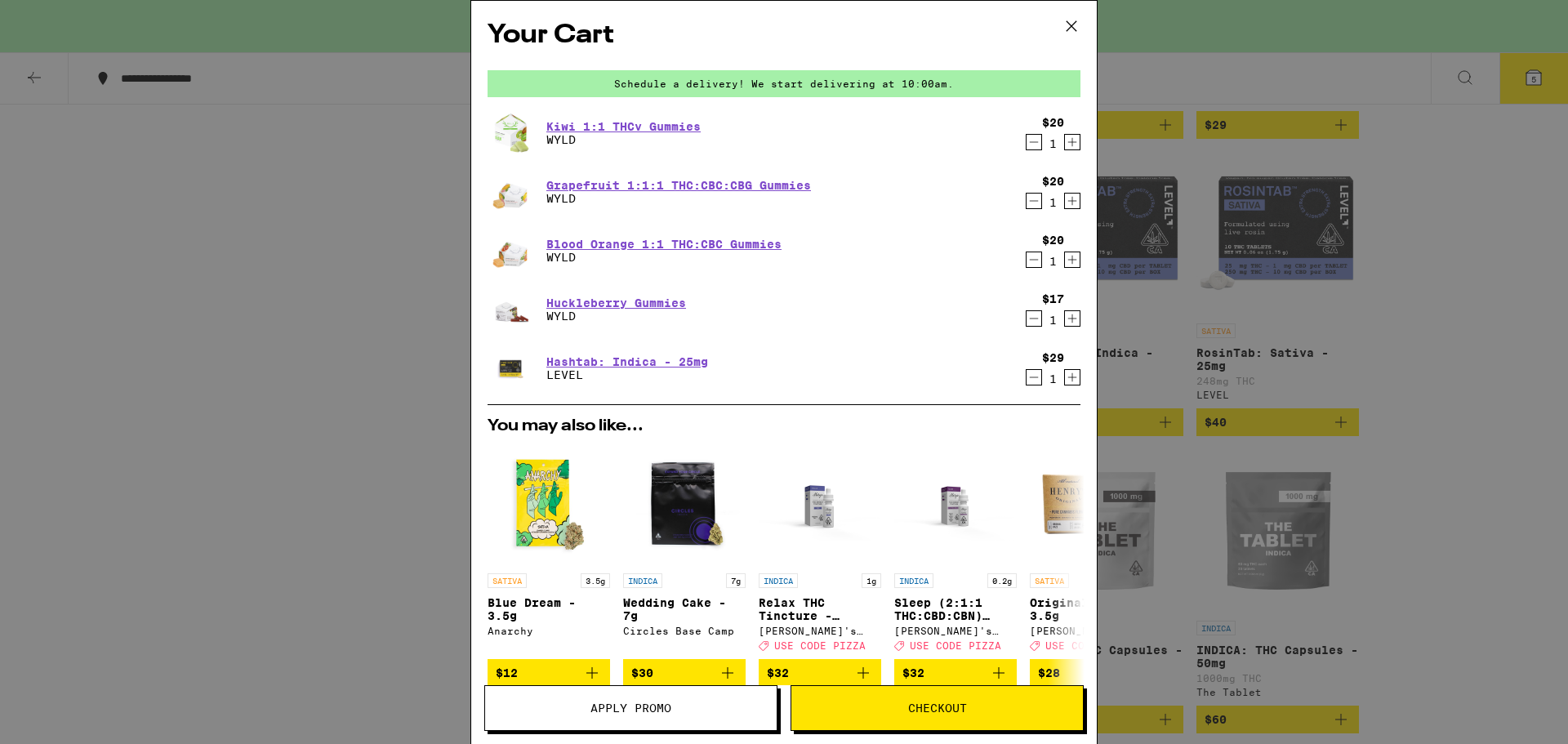
click at [937, 710] on span "Checkout" at bounding box center [937, 709] width 59 height 12
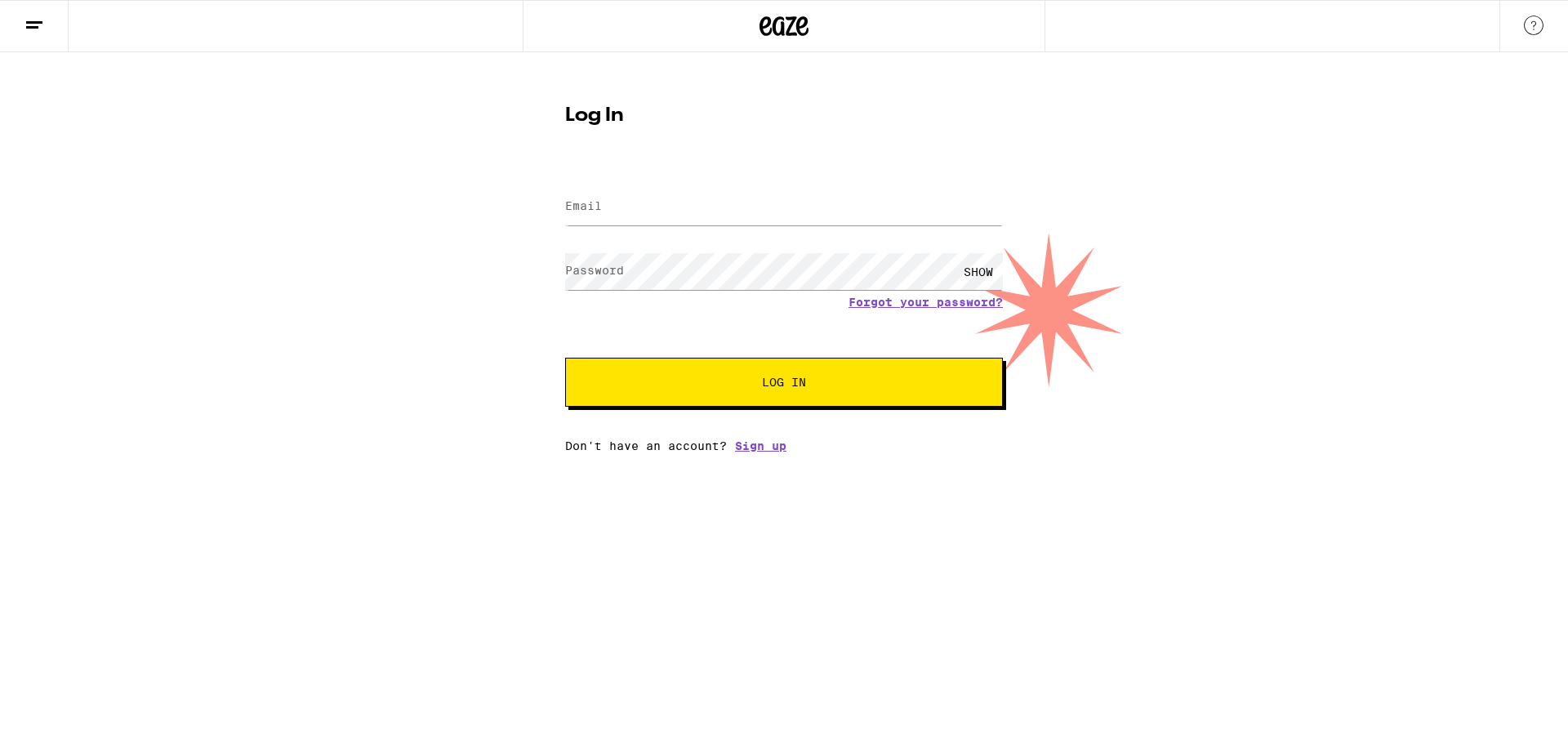
click at [579, 213] on label "Email" at bounding box center [584, 206] width 36 height 13
type input "lipshok@aol.com"
click at [591, 269] on label "Password" at bounding box center [594, 270] width 59 height 13
click at [844, 392] on button "Log In" at bounding box center [784, 382] width 437 height 49
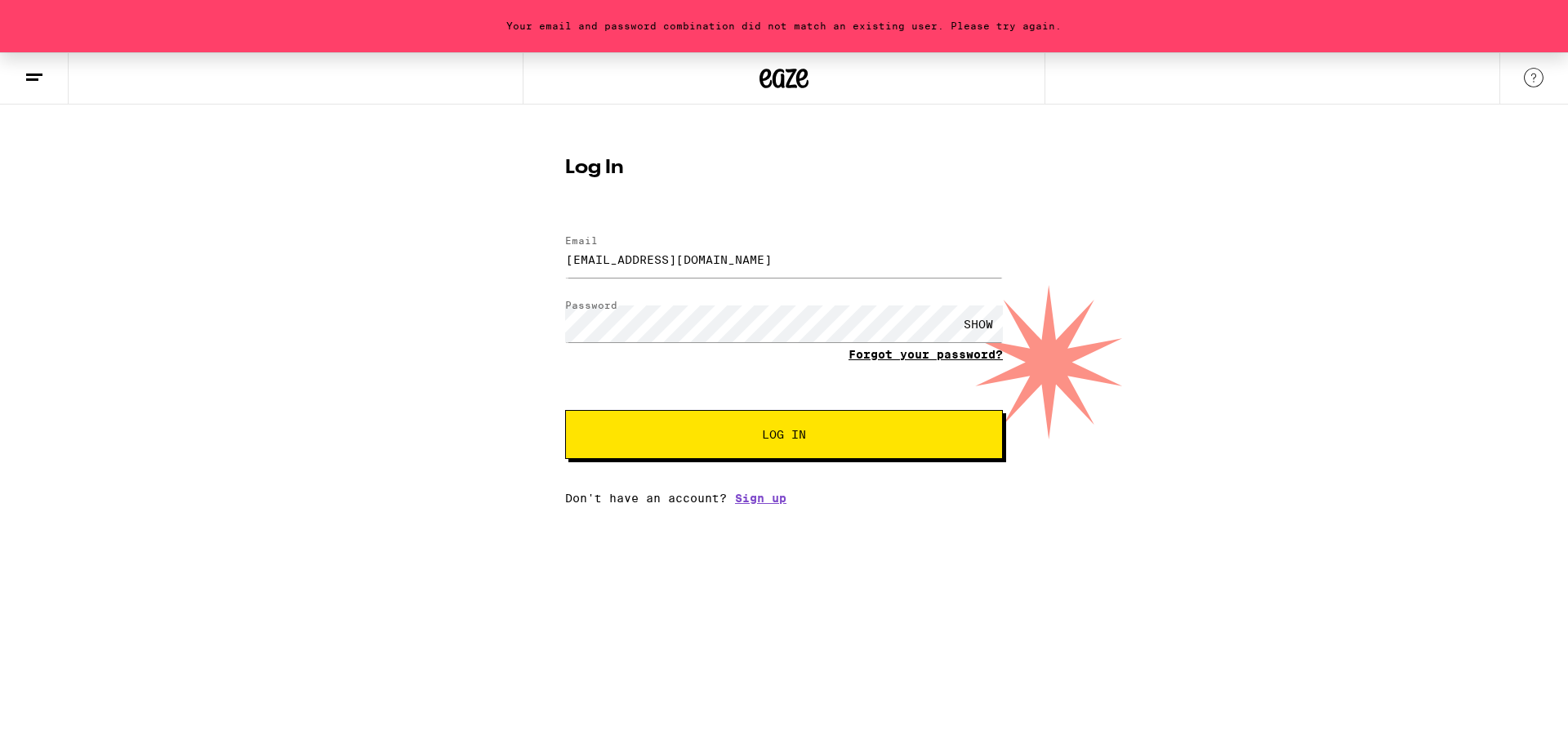
click at [904, 356] on link "Forgot your password?" at bounding box center [925, 355] width 155 height 13
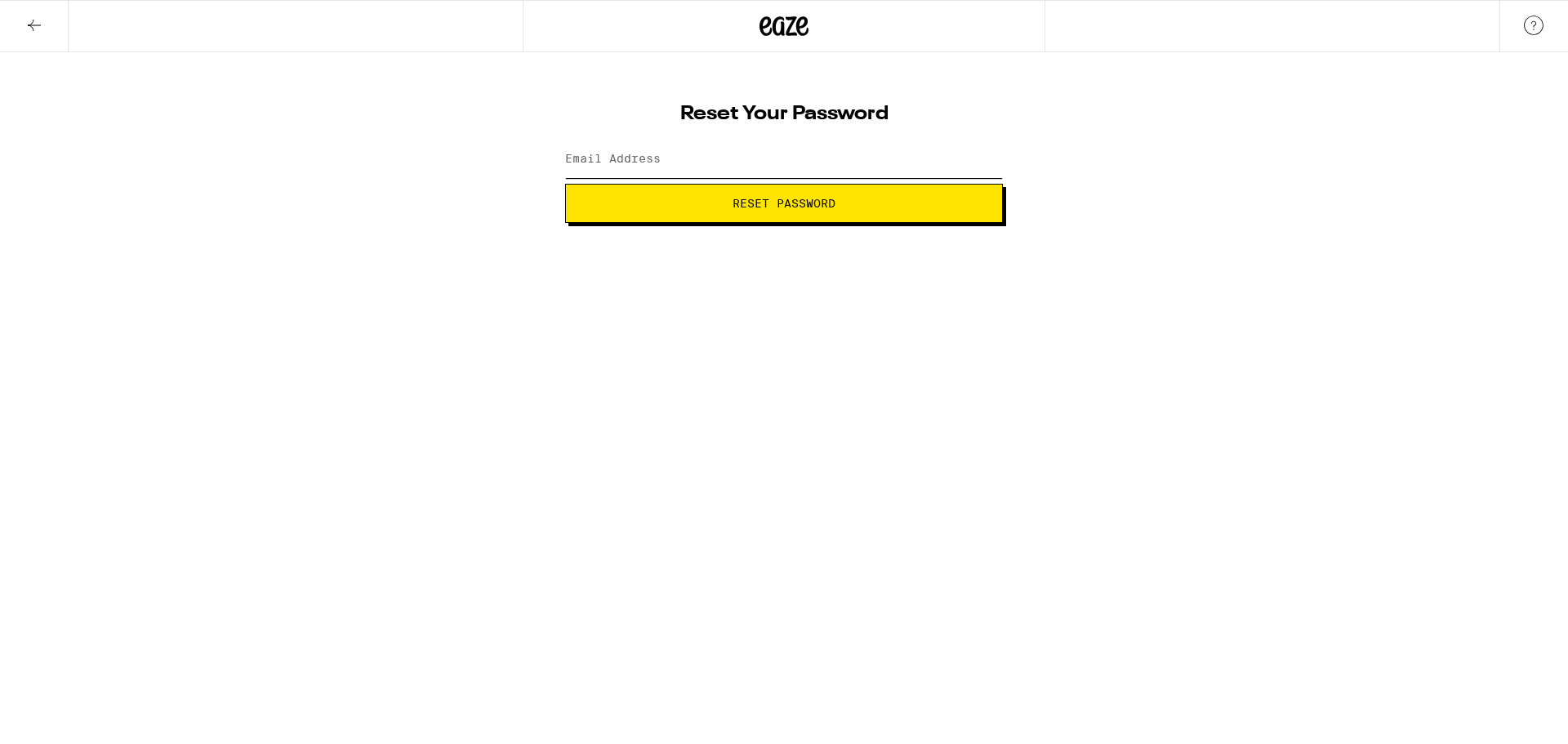
click at [614, 170] on input "Email Address" at bounding box center [784, 159] width 437 height 36
type input "lipshok@aol.com"
click at [766, 198] on span "Reset Password" at bounding box center [784, 203] width 103 height 12
click at [592, 159] on label "New password" at bounding box center [609, 158] width 88 height 13
click at [838, 206] on span "Submit" at bounding box center [784, 203] width 410 height 12
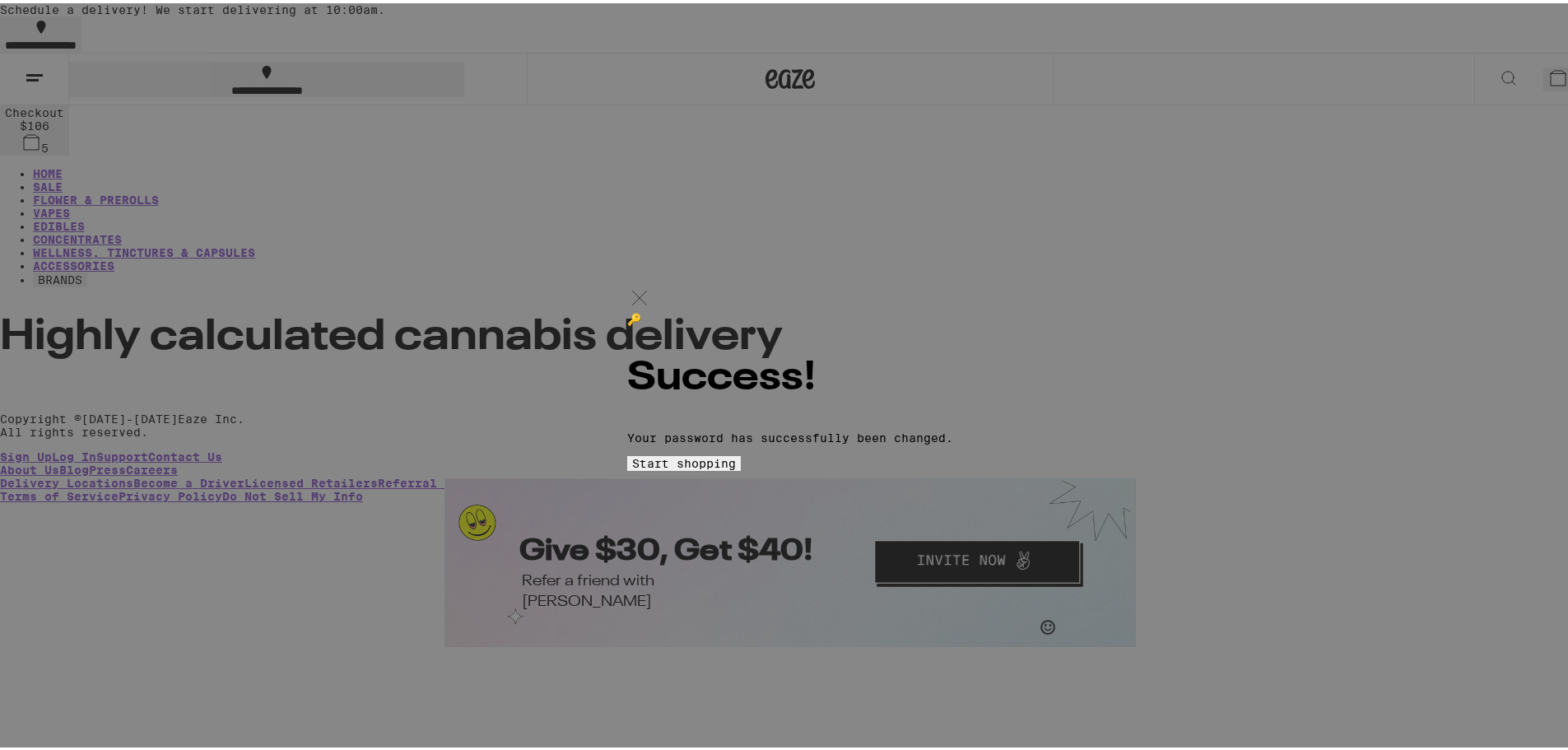
click at [736, 467] on span "Start shopping" at bounding box center [684, 460] width 104 height 13
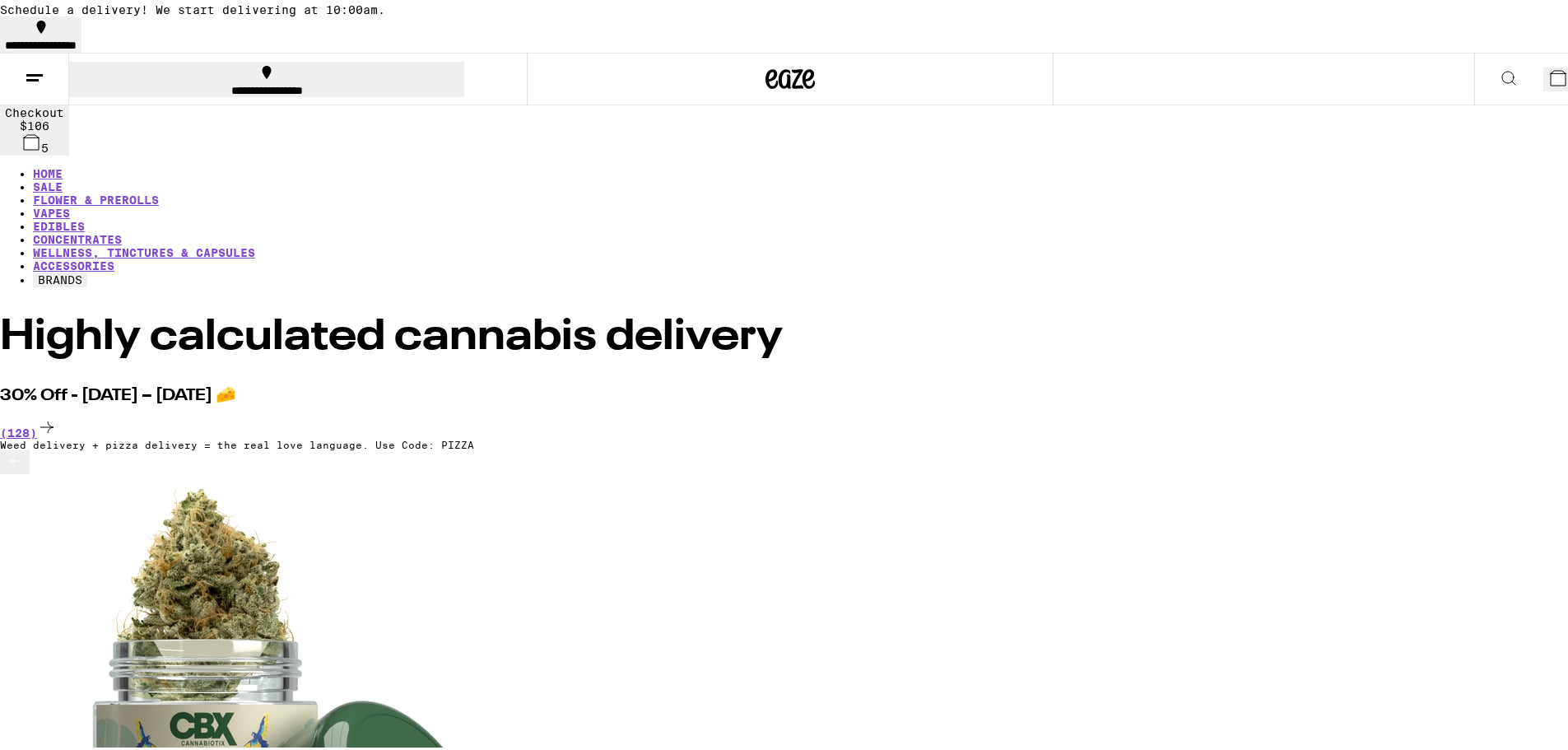
click at [1543, 88] on button "5" at bounding box center [1562, 76] width 37 height 24
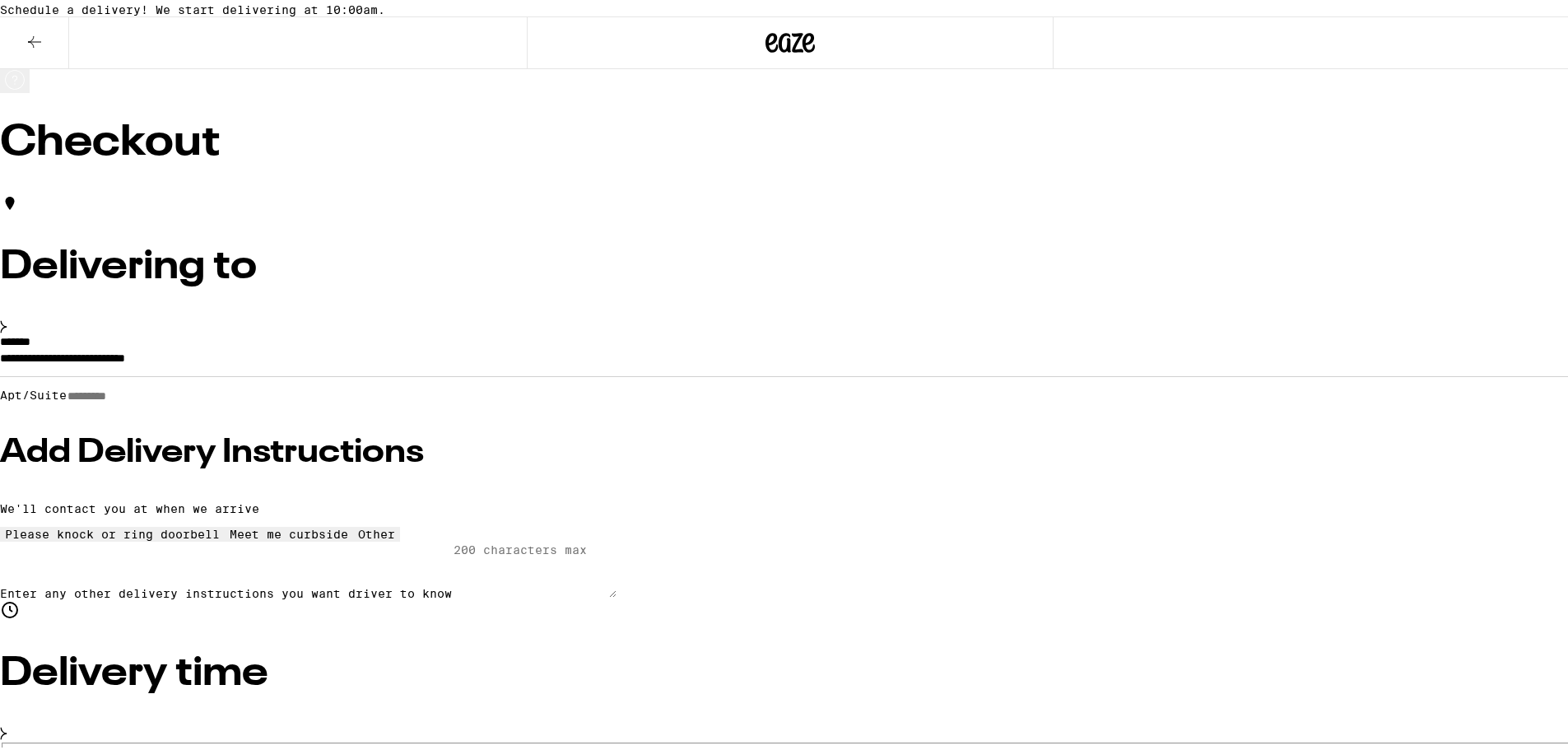
radio input "true"
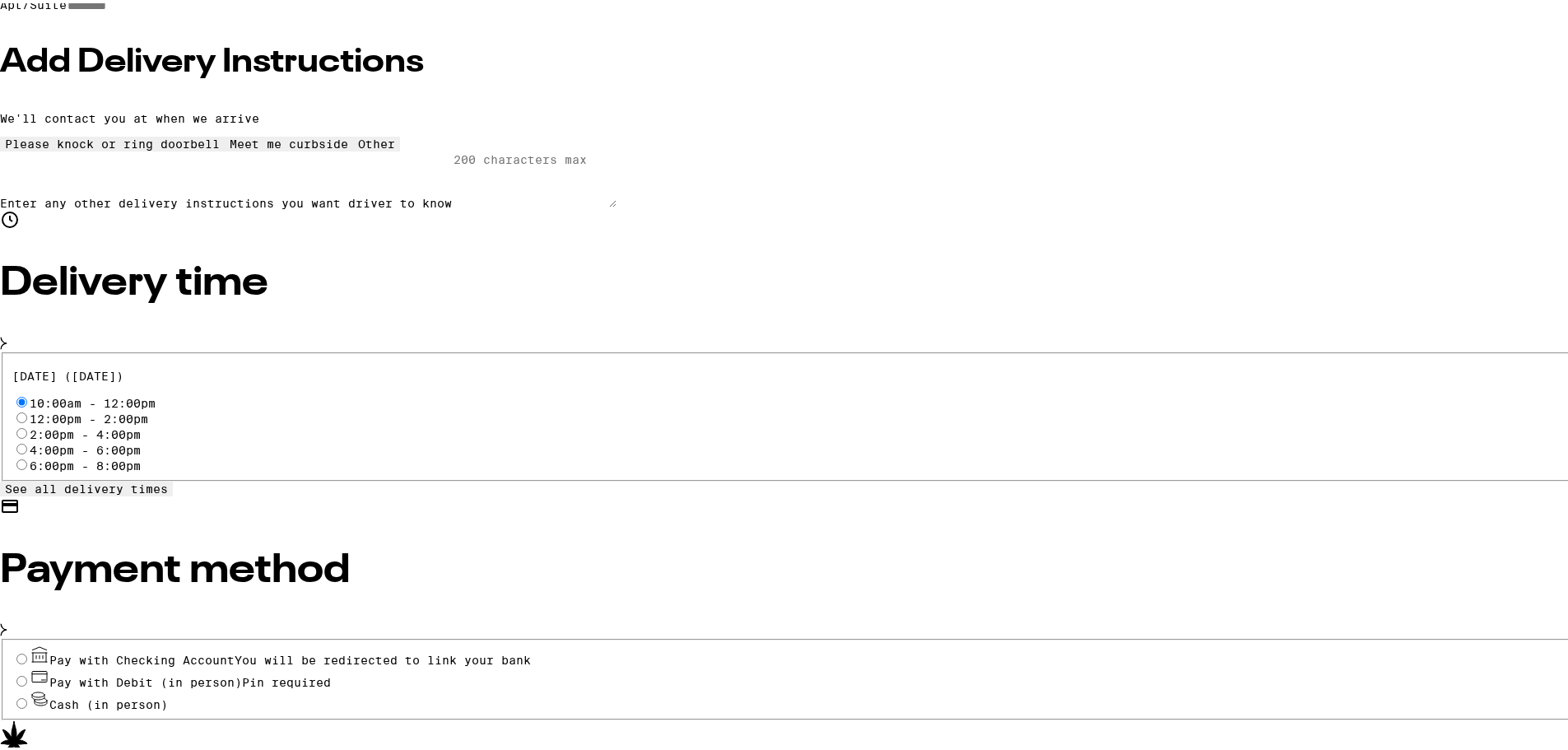
scroll to position [412, 0]
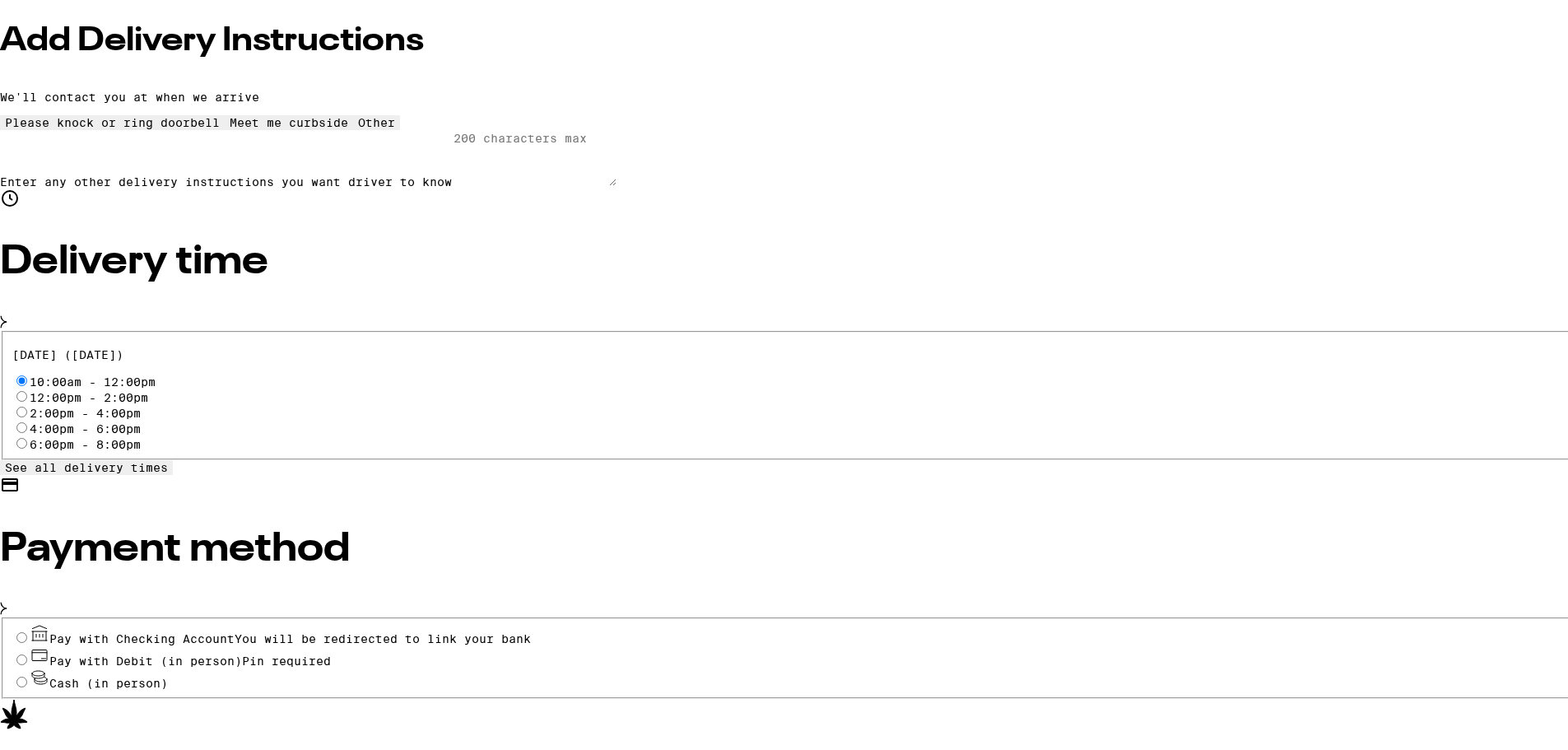
click at [27, 652] on input "Pay with Debit (in person) Pin required" at bounding box center [22, 657] width 11 height 11
radio input "true"
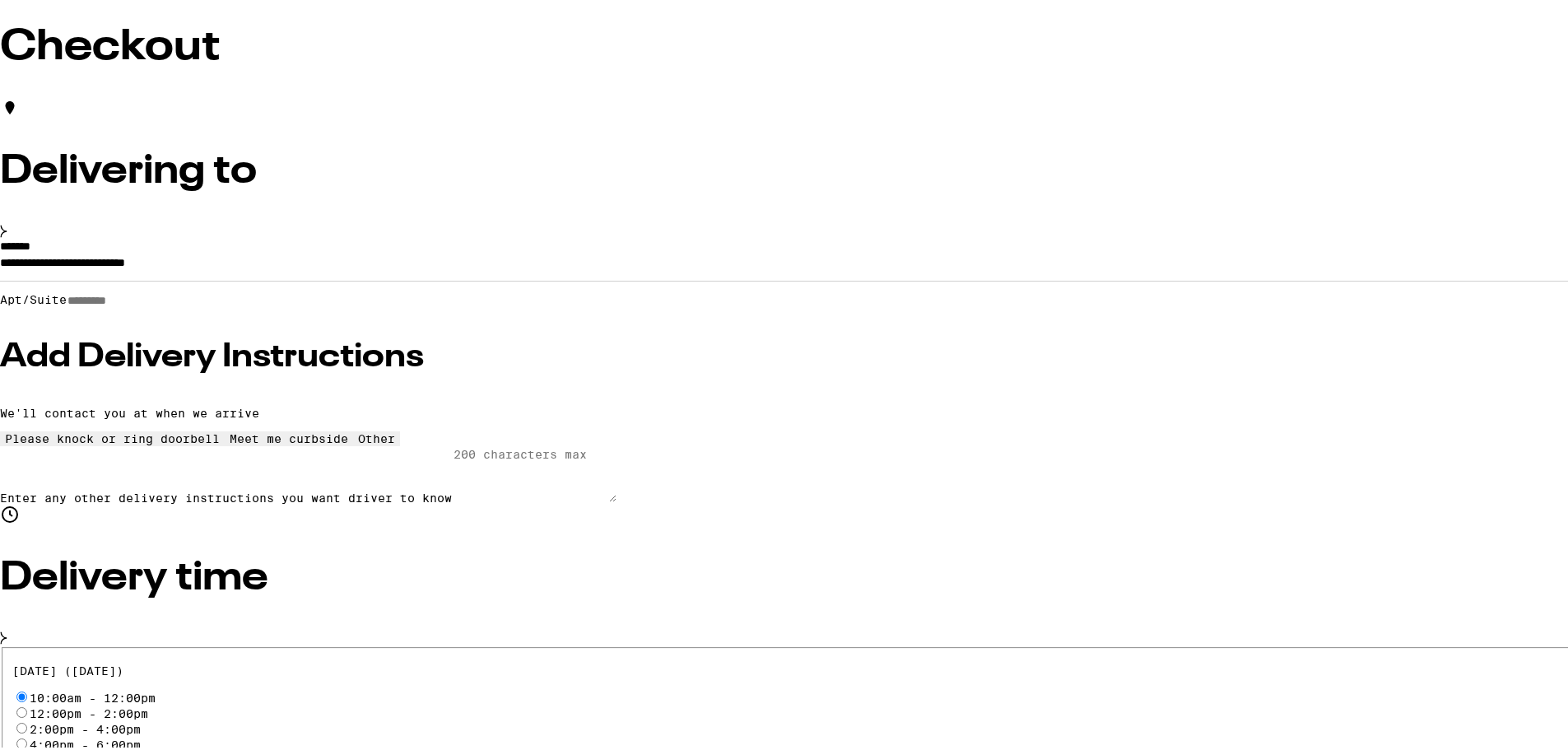
scroll to position [77, 0]
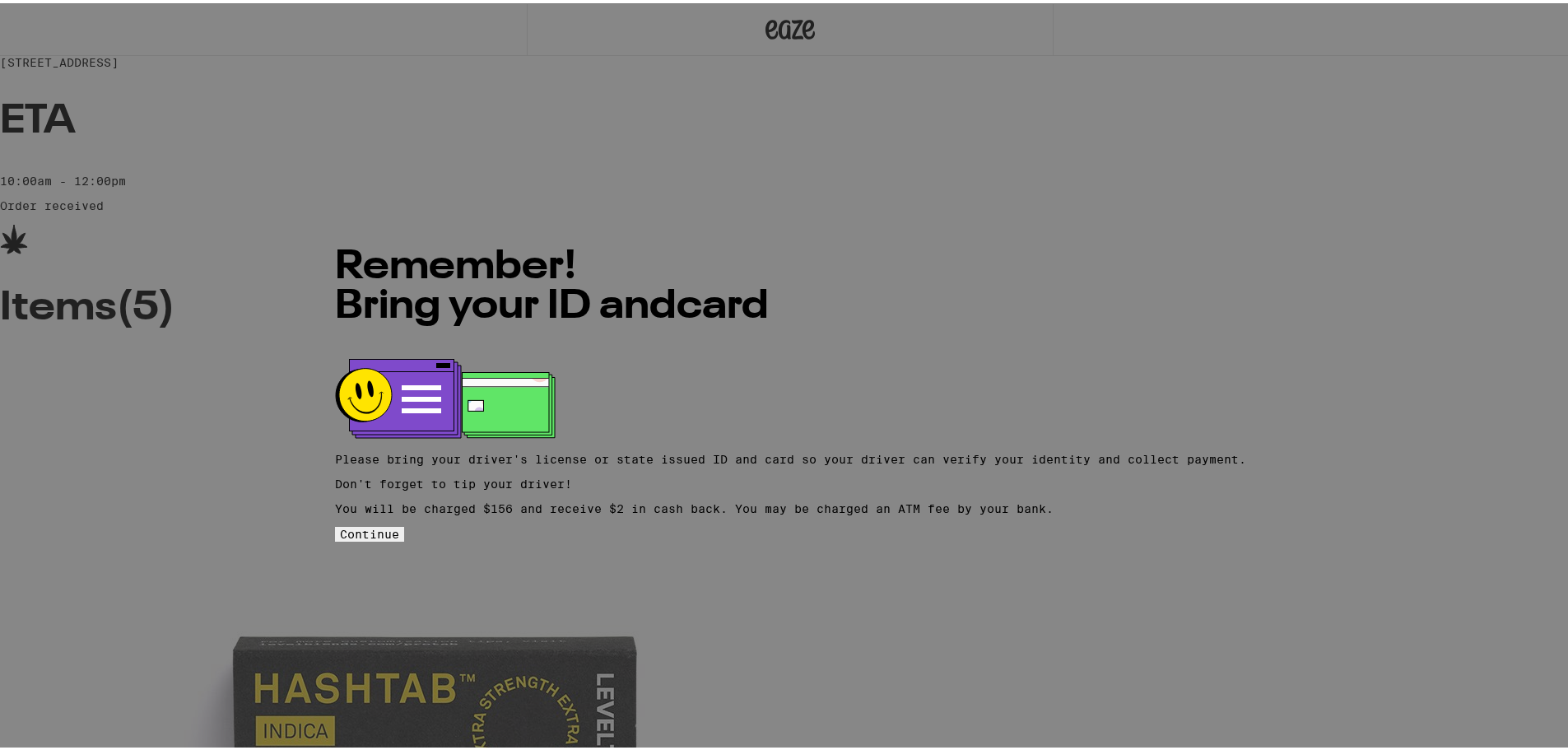
click at [400, 531] on span "Continue" at bounding box center [369, 531] width 60 height 13
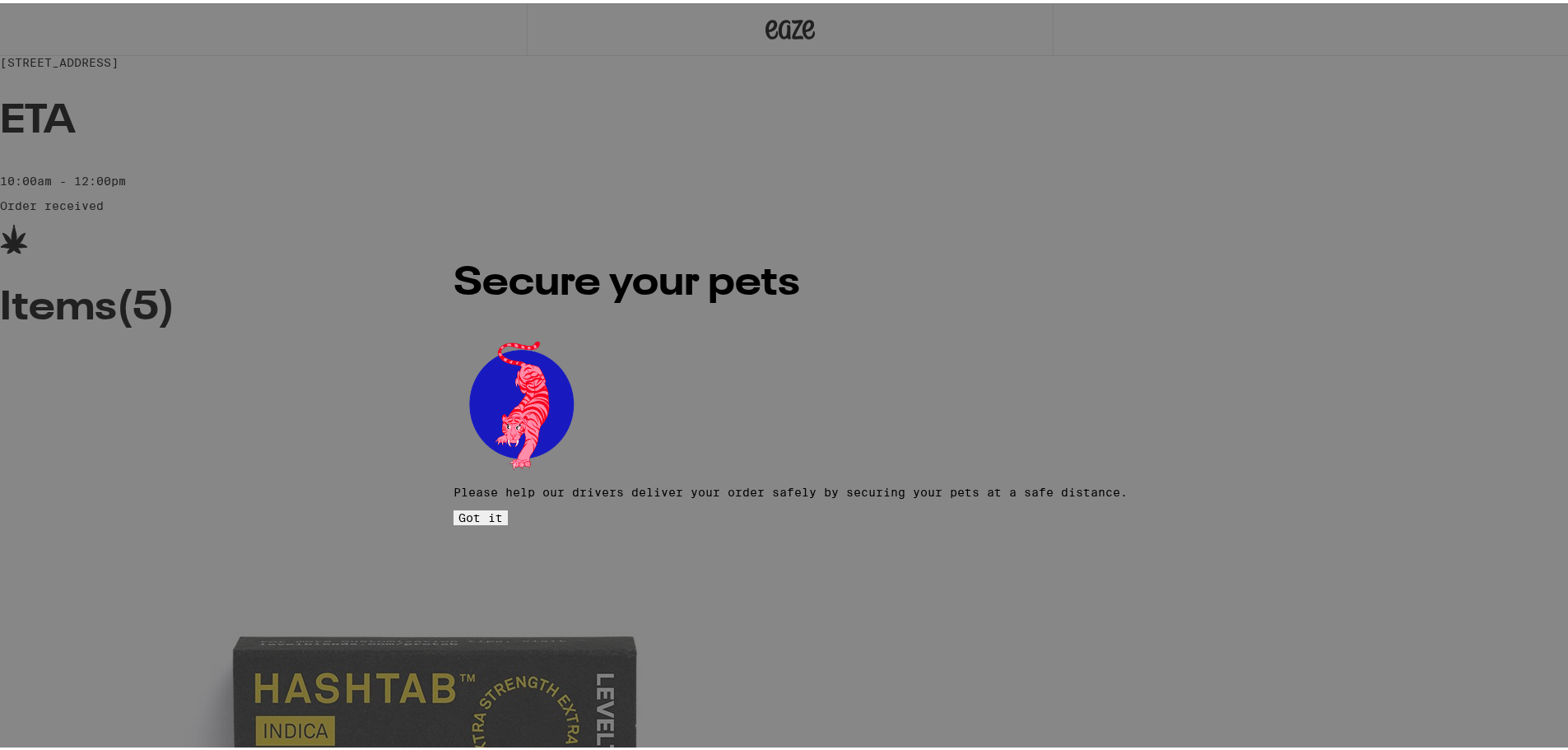
click at [503, 508] on span "Got it" at bounding box center [480, 514] width 45 height 13
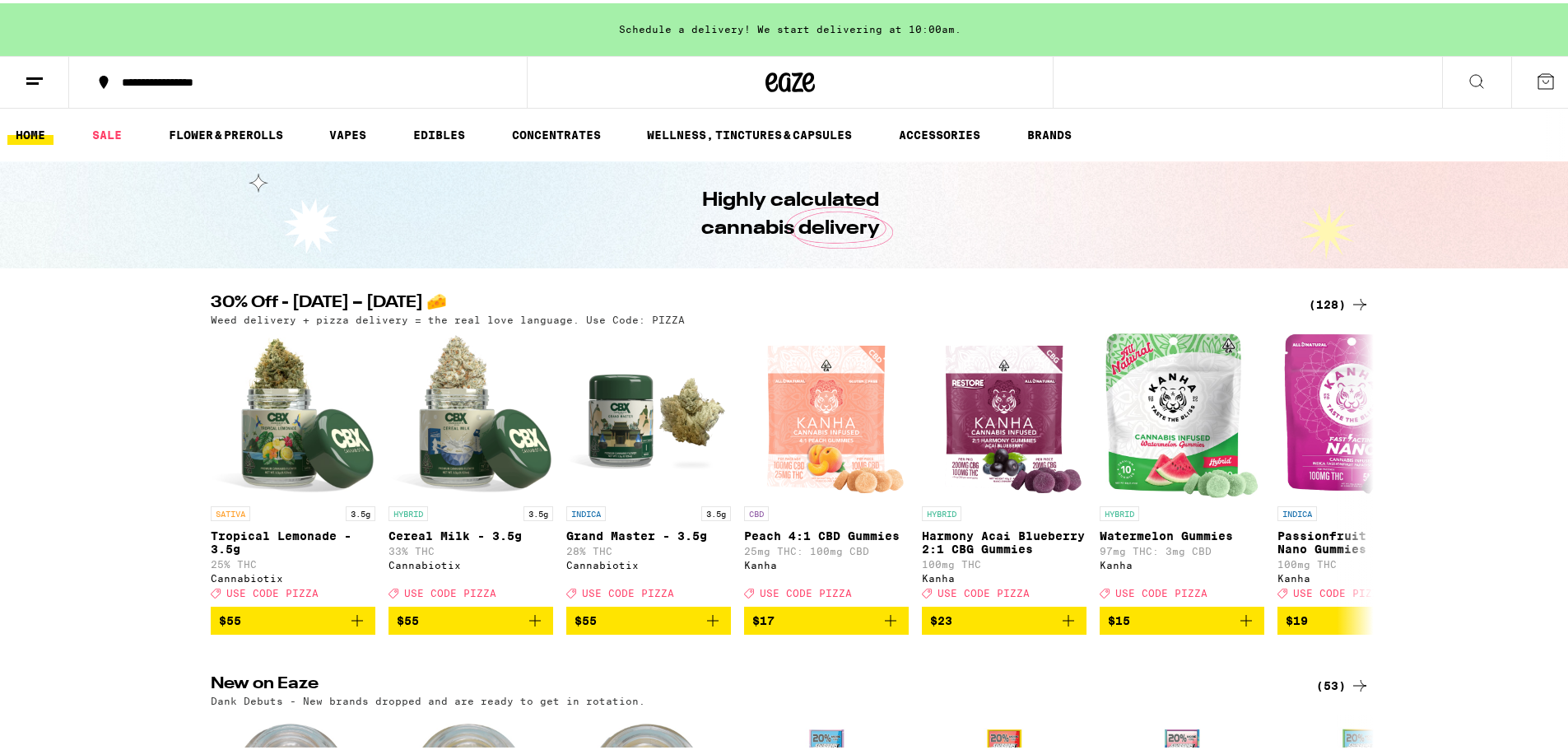
click at [338, 69] on button "**********" at bounding box center [297, 79] width 457 height 50
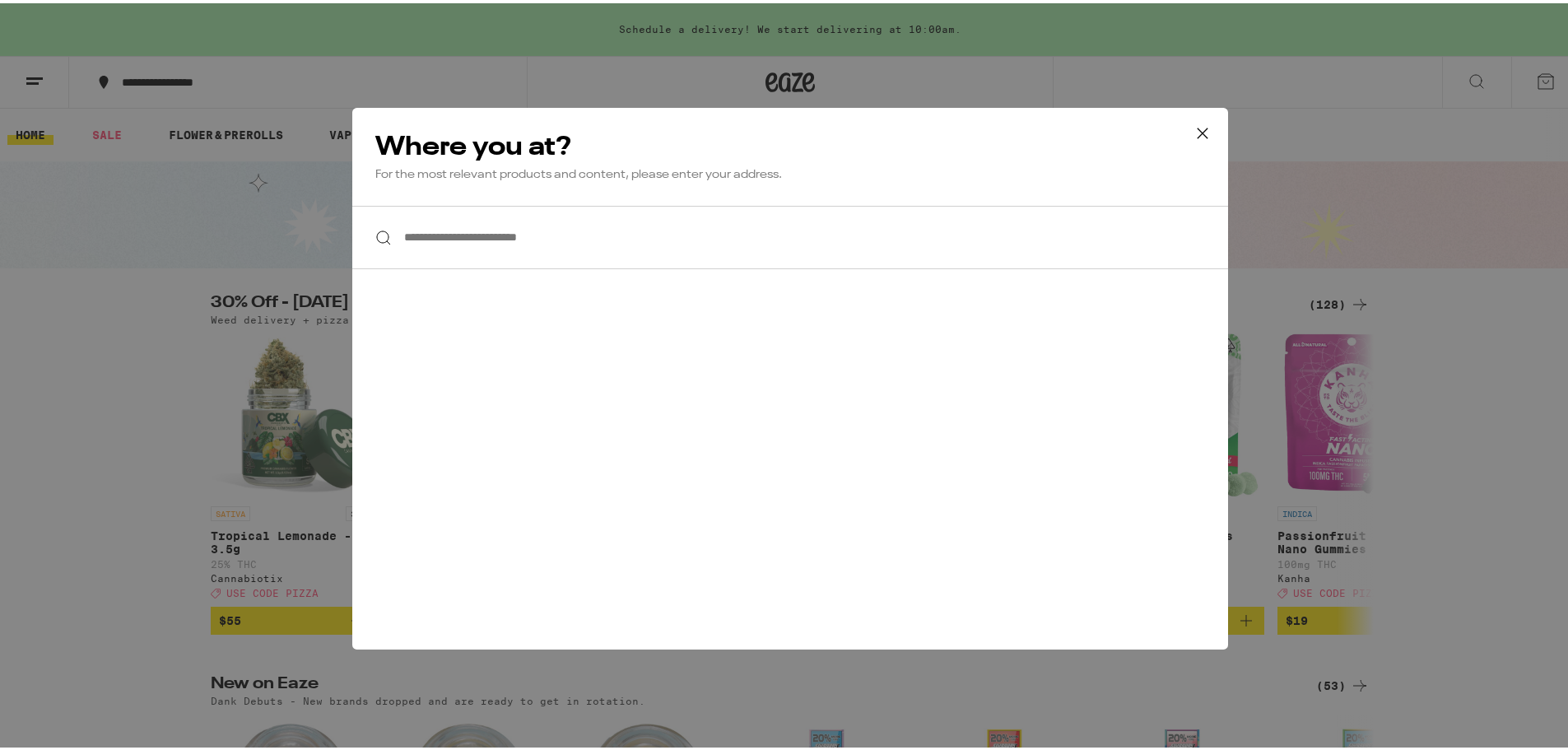
click at [1209, 127] on icon at bounding box center [1202, 129] width 25 height 25
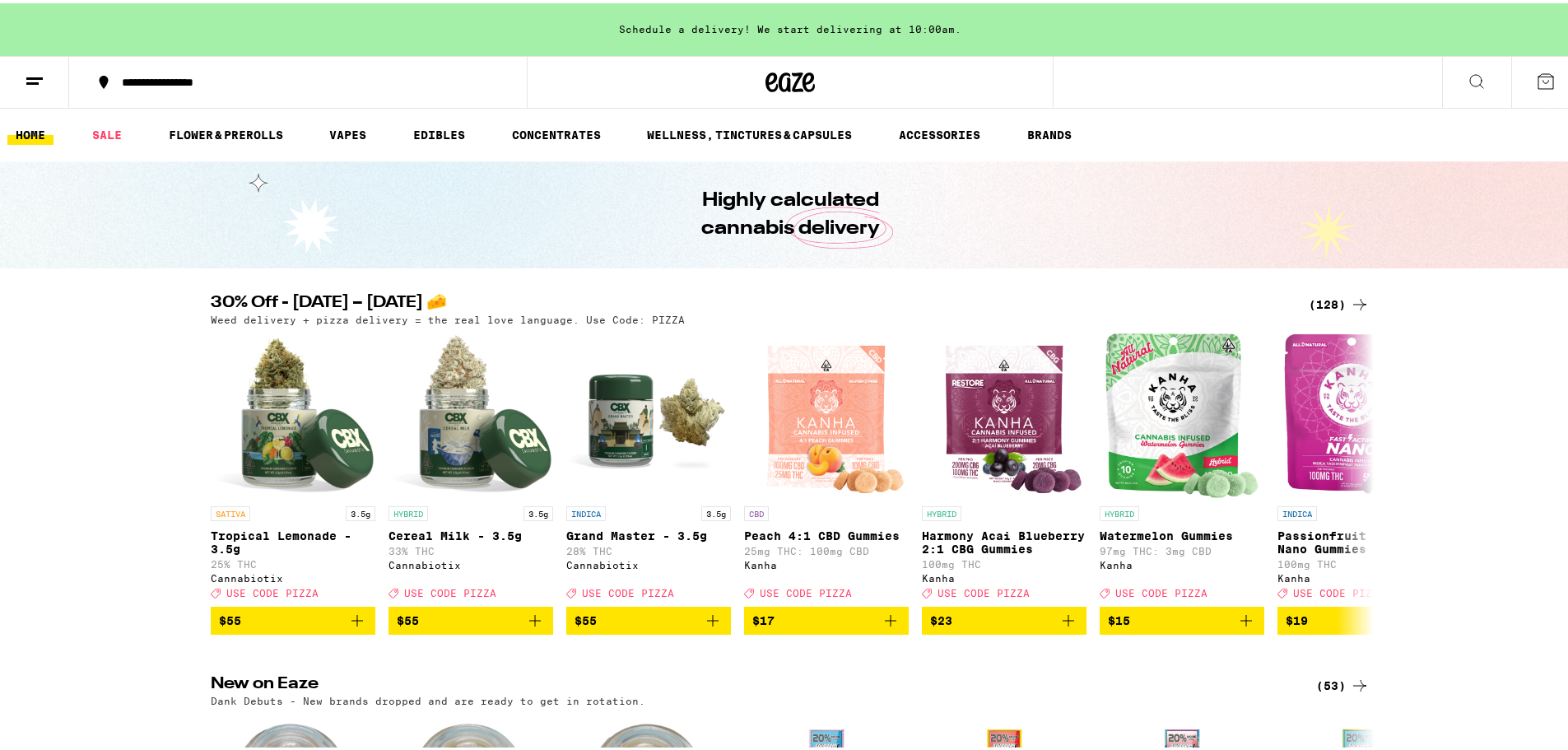
click at [31, 80] on line at bounding box center [32, 80] width 12 height 0
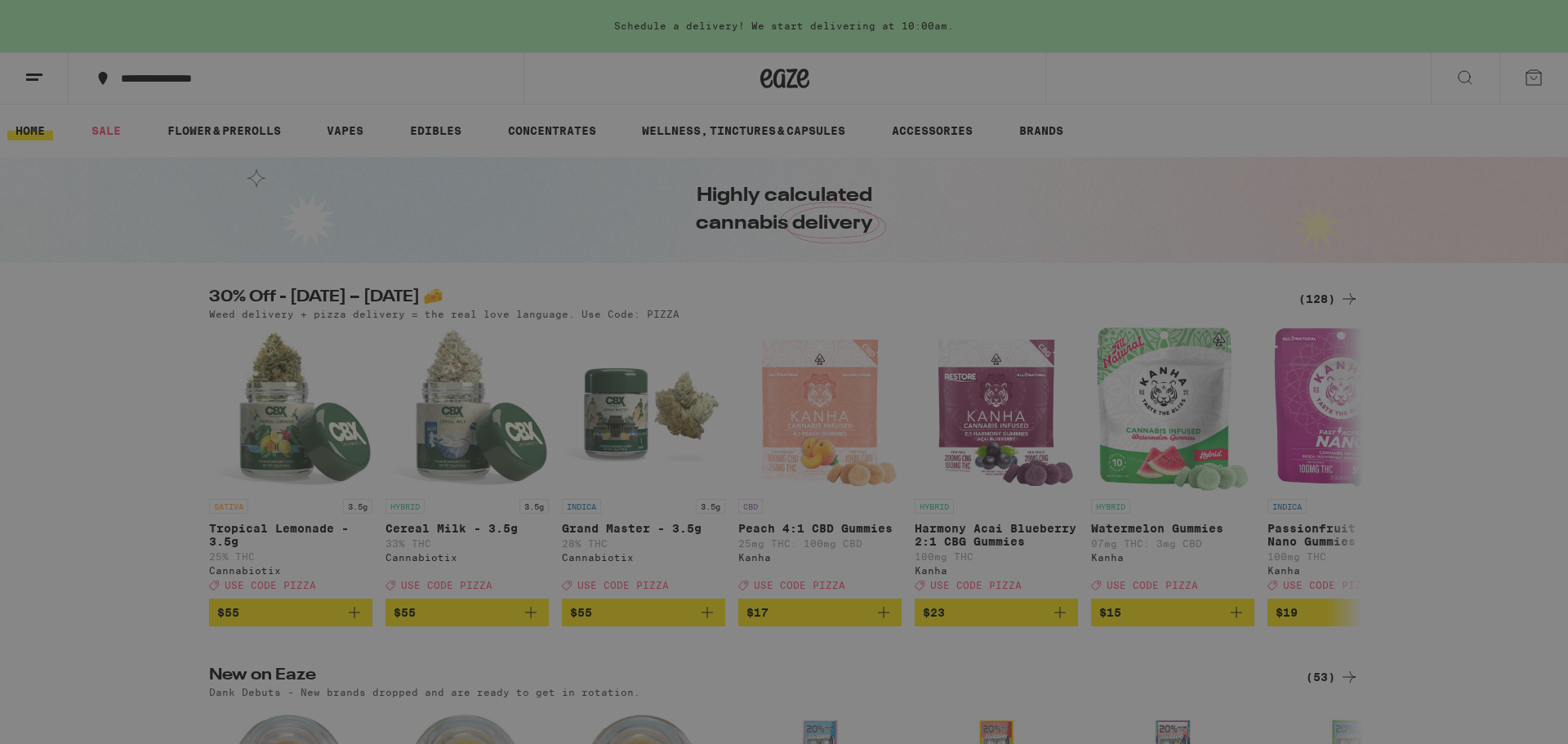
click at [1204, 96] on div "Menu Shop Buy It Again Sale Flower & Prerolls Vapes Edibles Concentrates Wellne…" at bounding box center [784, 372] width 1568 height 744
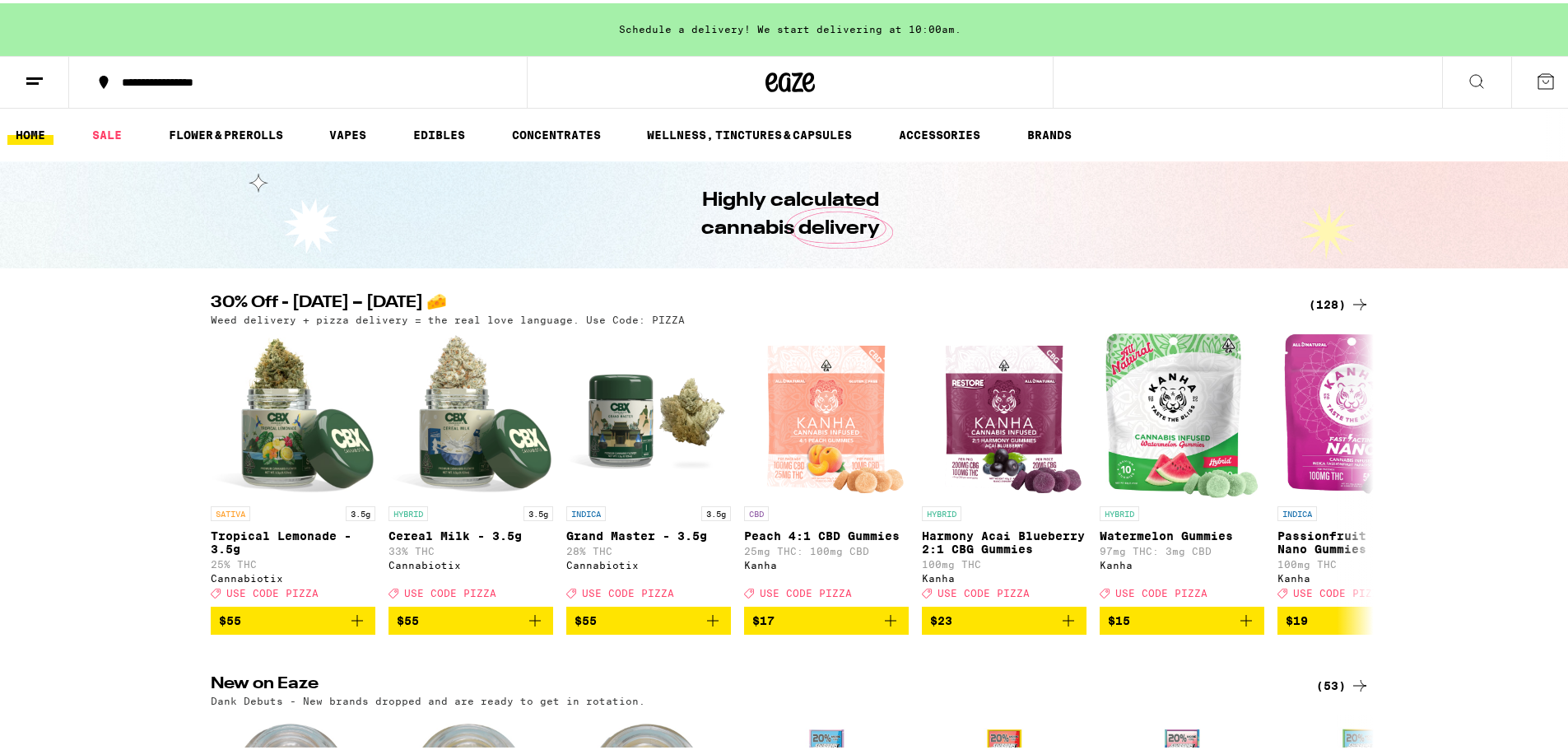
click at [814, 25] on div "Schedule a delivery! We start delivering at 10:00am." at bounding box center [790, 26] width 1581 height 52
click at [1537, 83] on icon at bounding box center [1546, 79] width 20 height 20
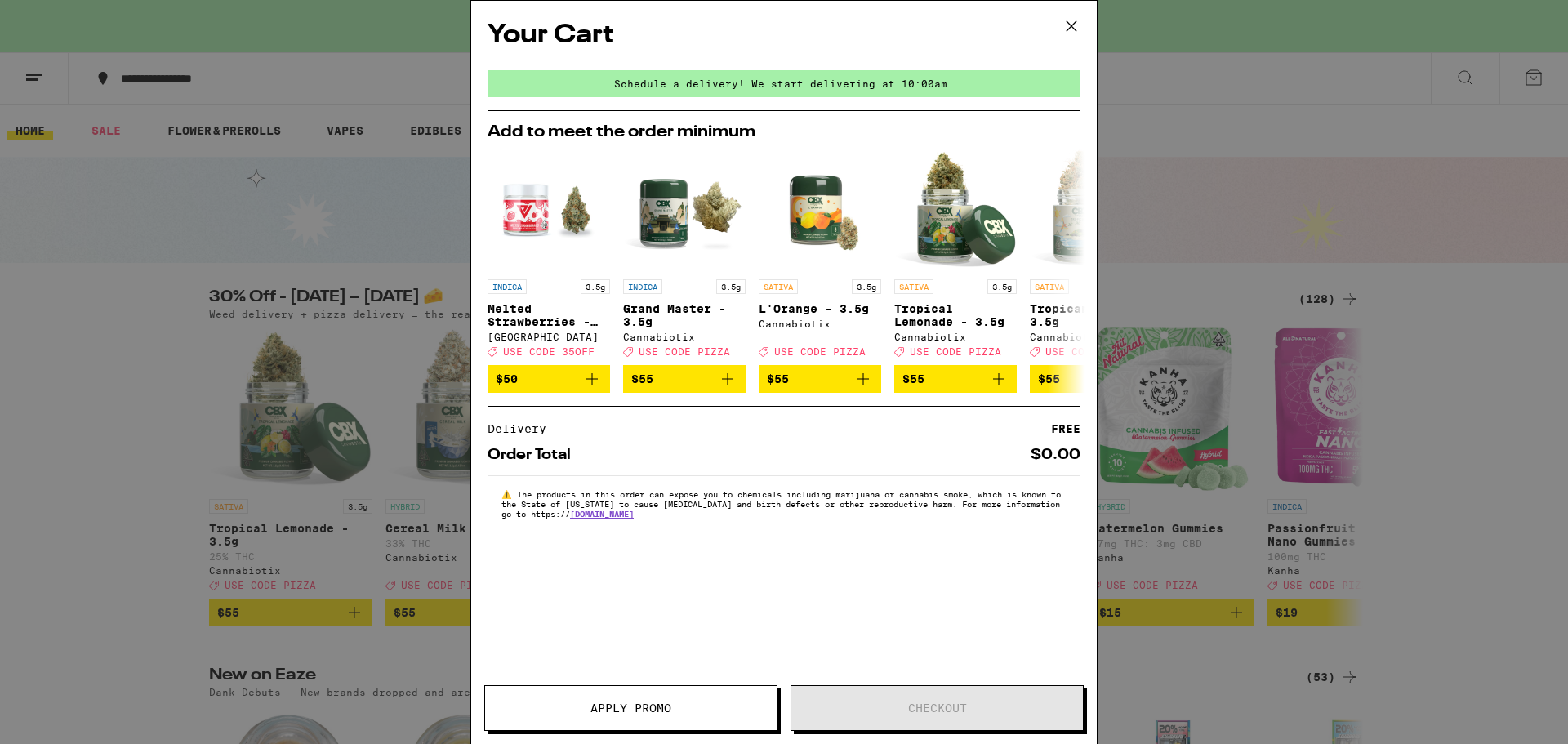
click at [1068, 22] on icon at bounding box center [1071, 25] width 25 height 25
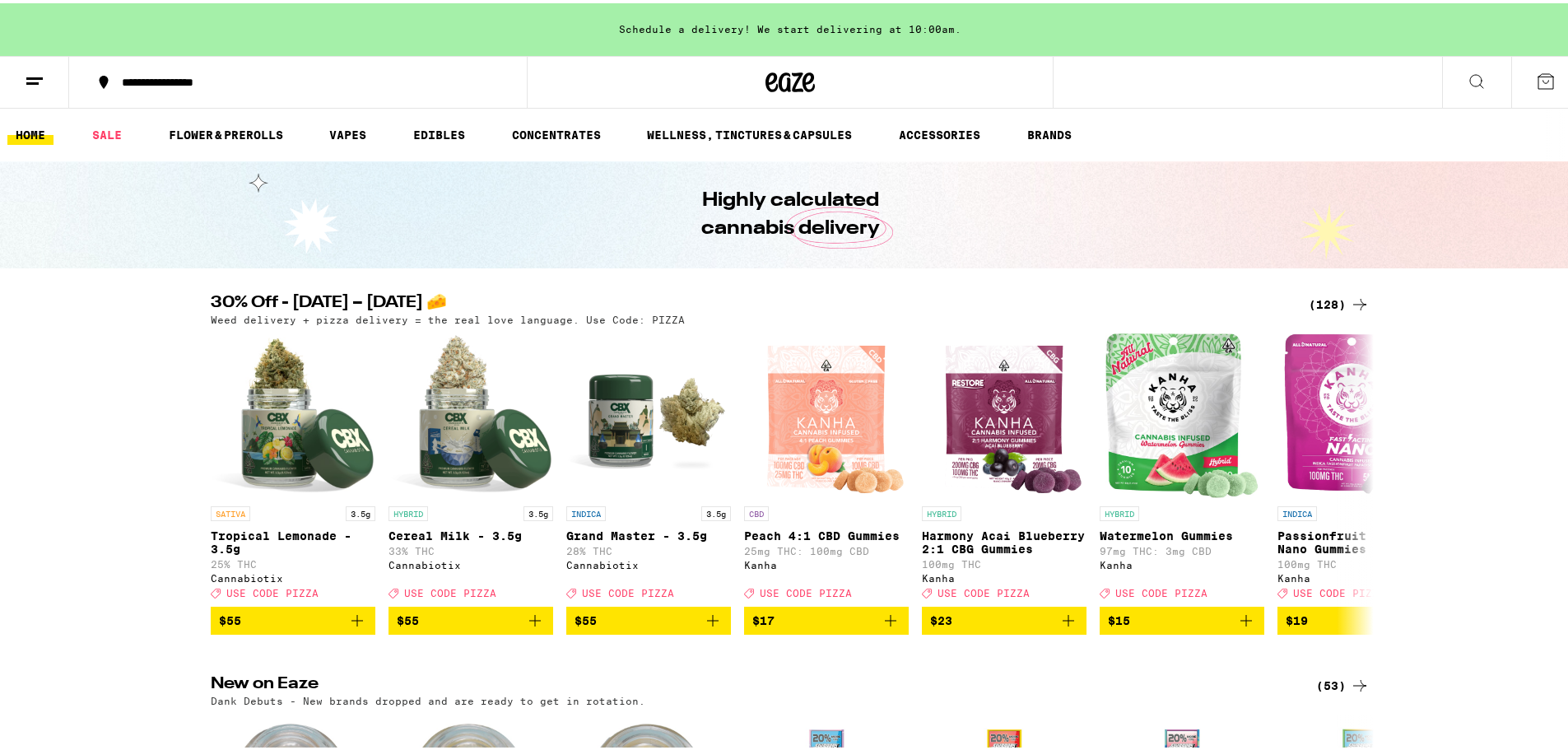
click at [39, 83] on icon at bounding box center [35, 79] width 20 height 20
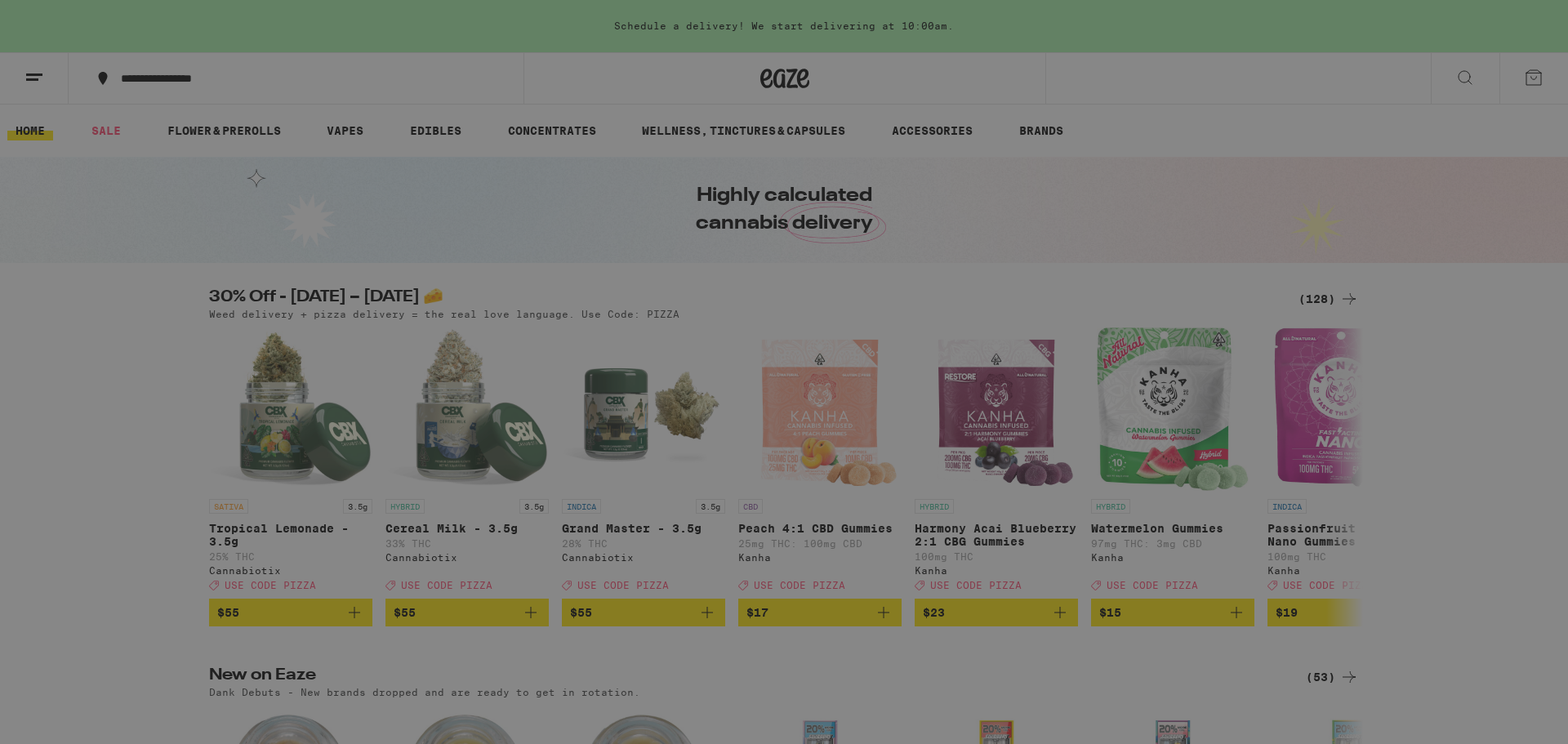
click at [131, 77] on div "Shop" at bounding box center [226, 80] width 286 height 20
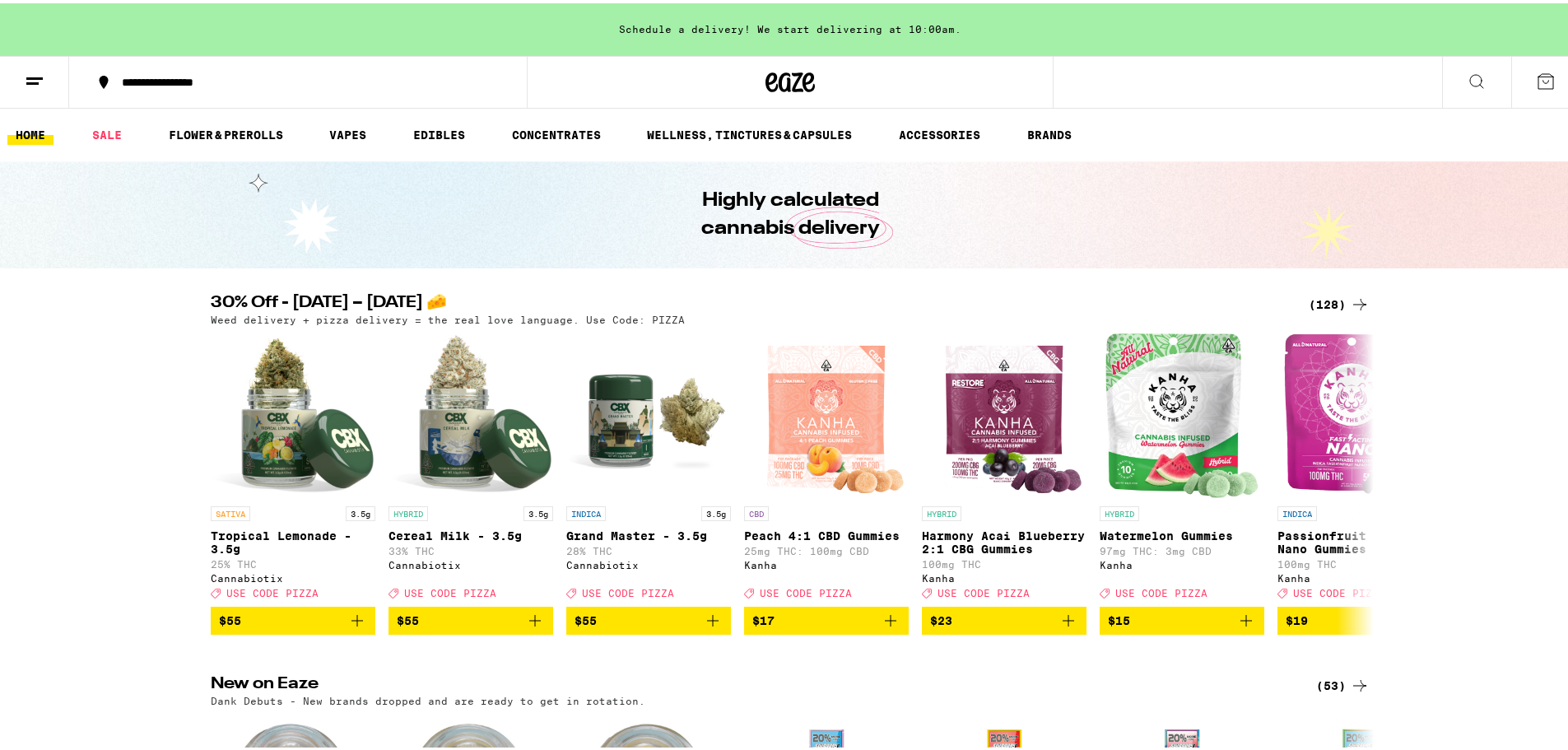
click at [998, 27] on div "Schedule a delivery! We start delivering at 10:00am." at bounding box center [790, 26] width 1581 height 52
click at [1471, 77] on icon at bounding box center [1477, 79] width 20 height 20
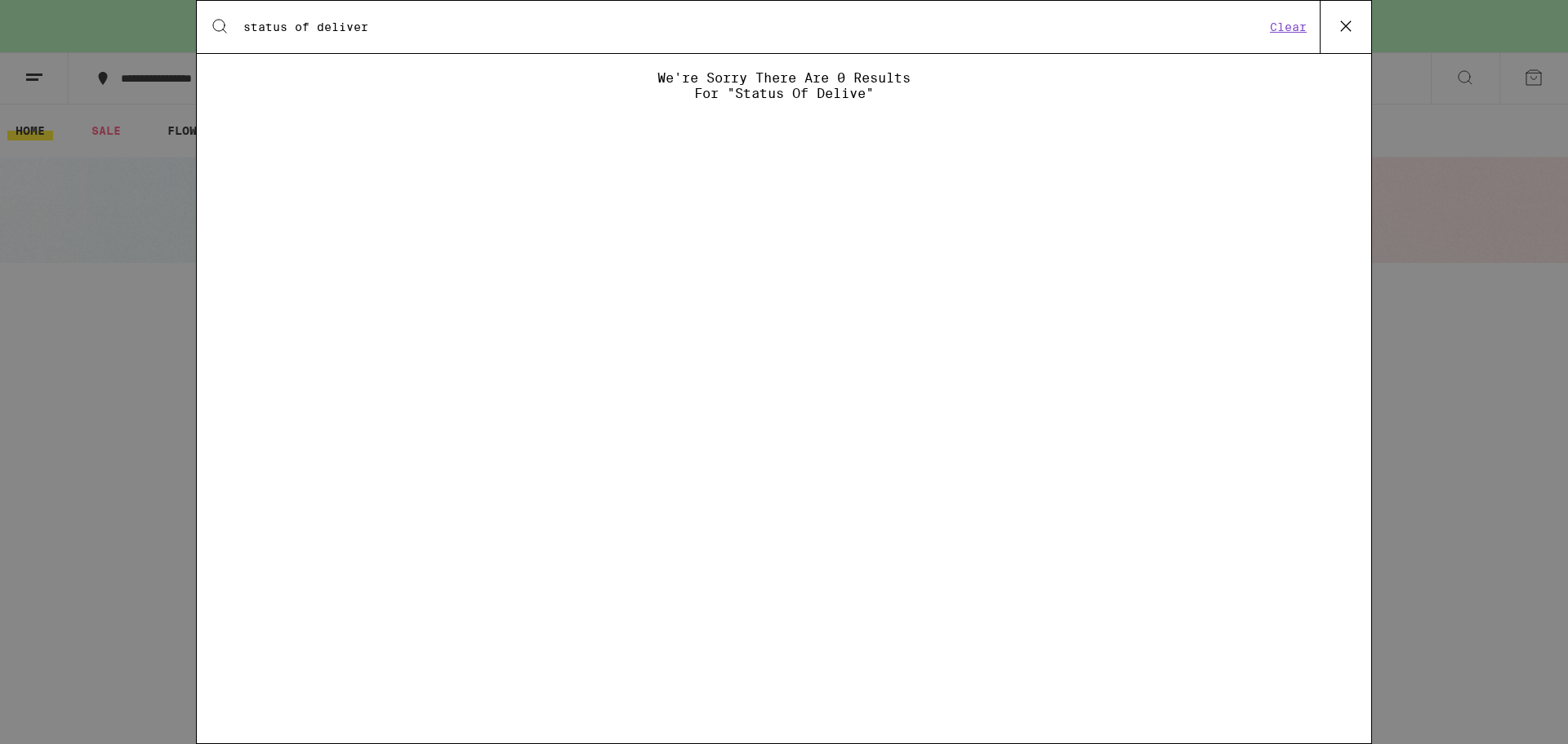
type input "status of delivery"
drag, startPoint x: 411, startPoint y: 27, endPoint x: 245, endPoint y: 35, distance: 166.2
click at [245, 35] on input "status of delivery" at bounding box center [754, 27] width 1023 height 15
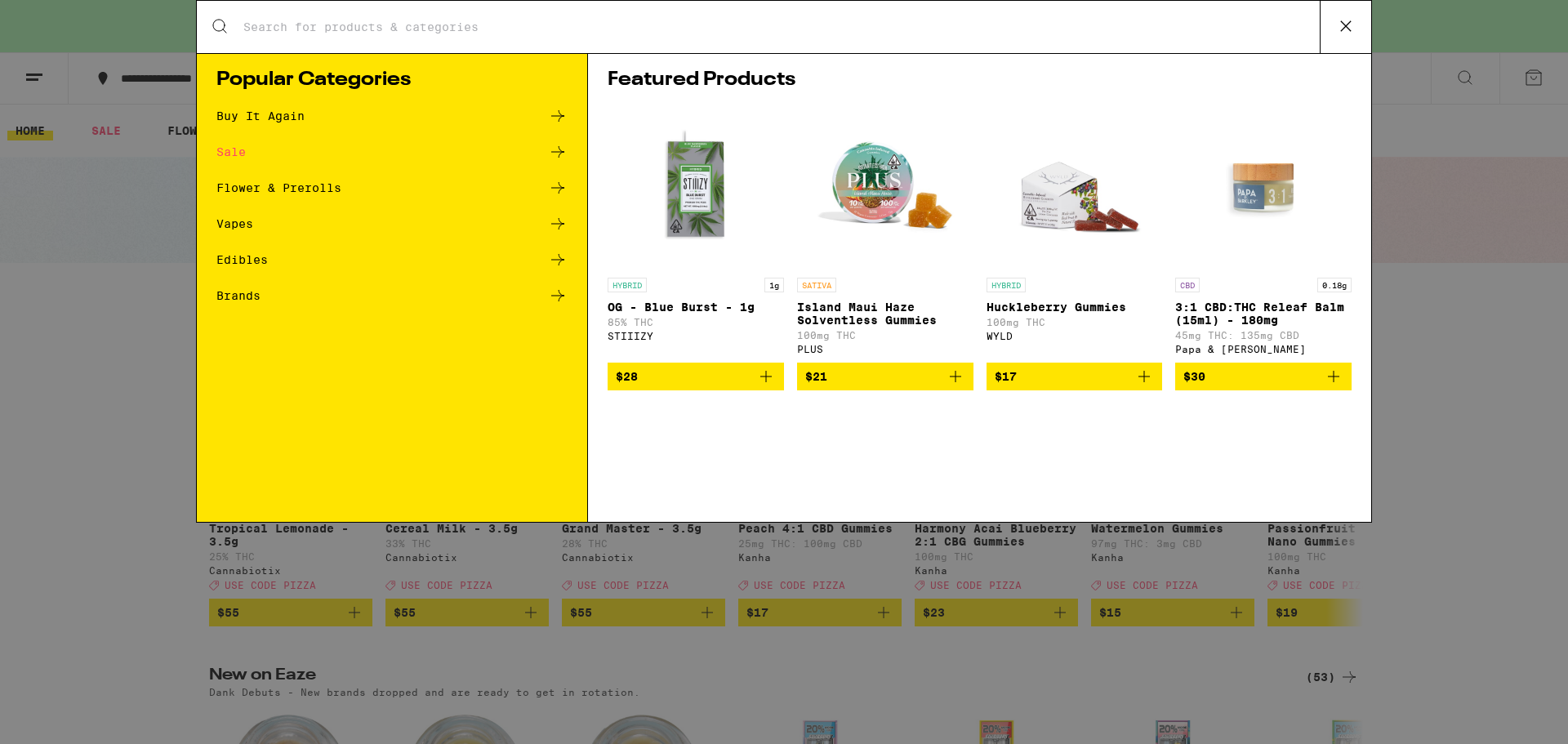
click at [1341, 32] on icon at bounding box center [1345, 25] width 25 height 25
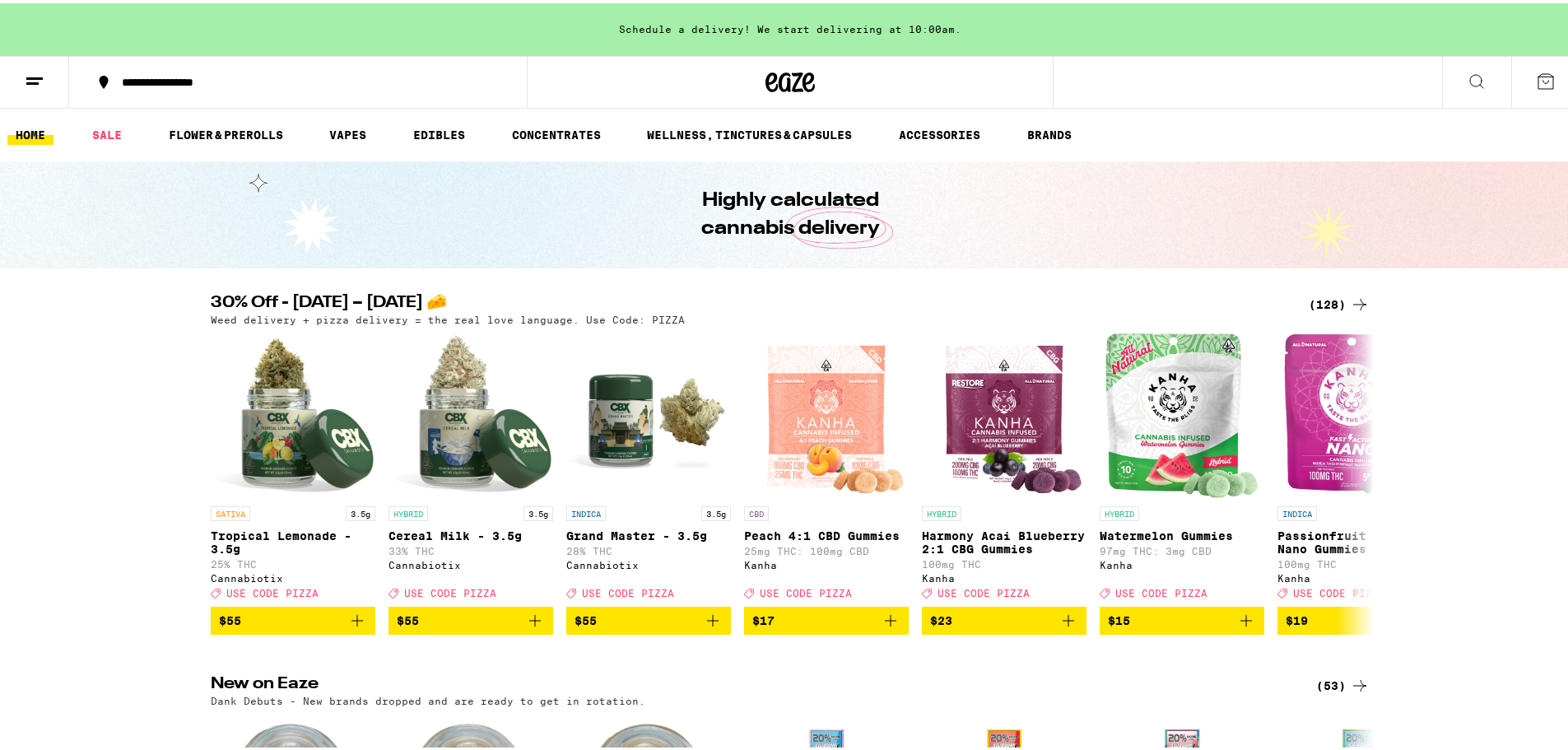
click at [41, 134] on link "HOME" at bounding box center [30, 132] width 46 height 20
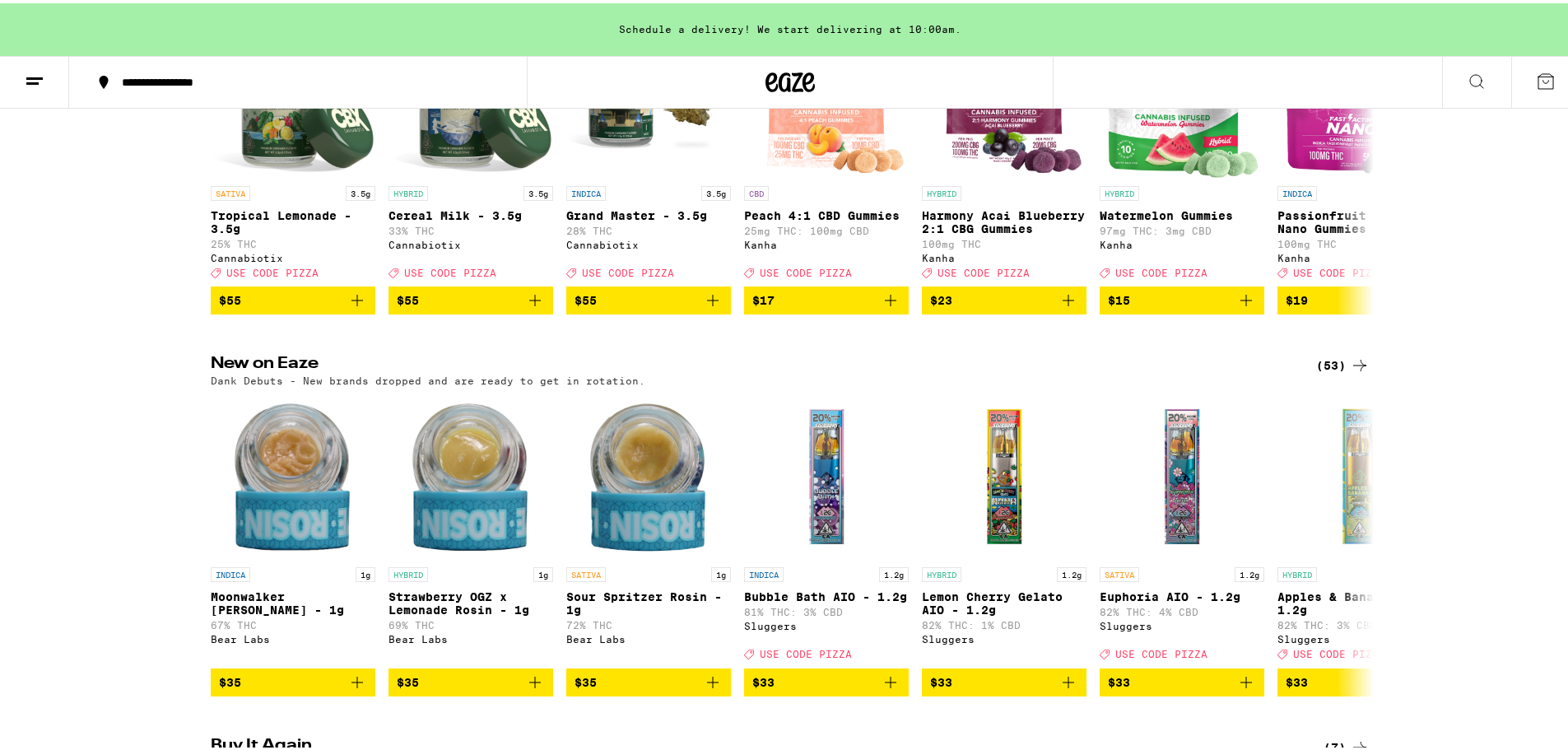
scroll to position [94, 0]
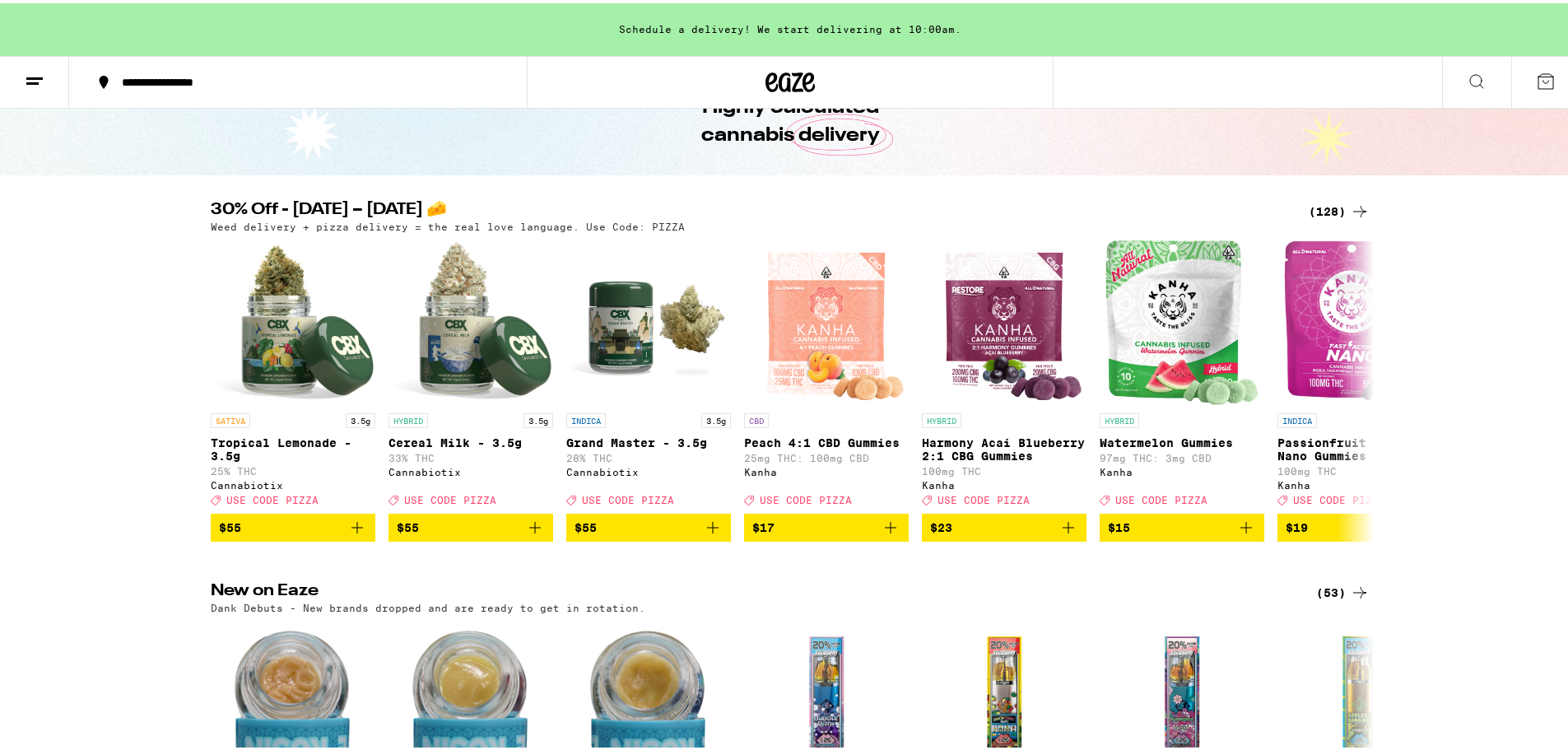
click at [1536, 76] on icon at bounding box center [1546, 79] width 20 height 20
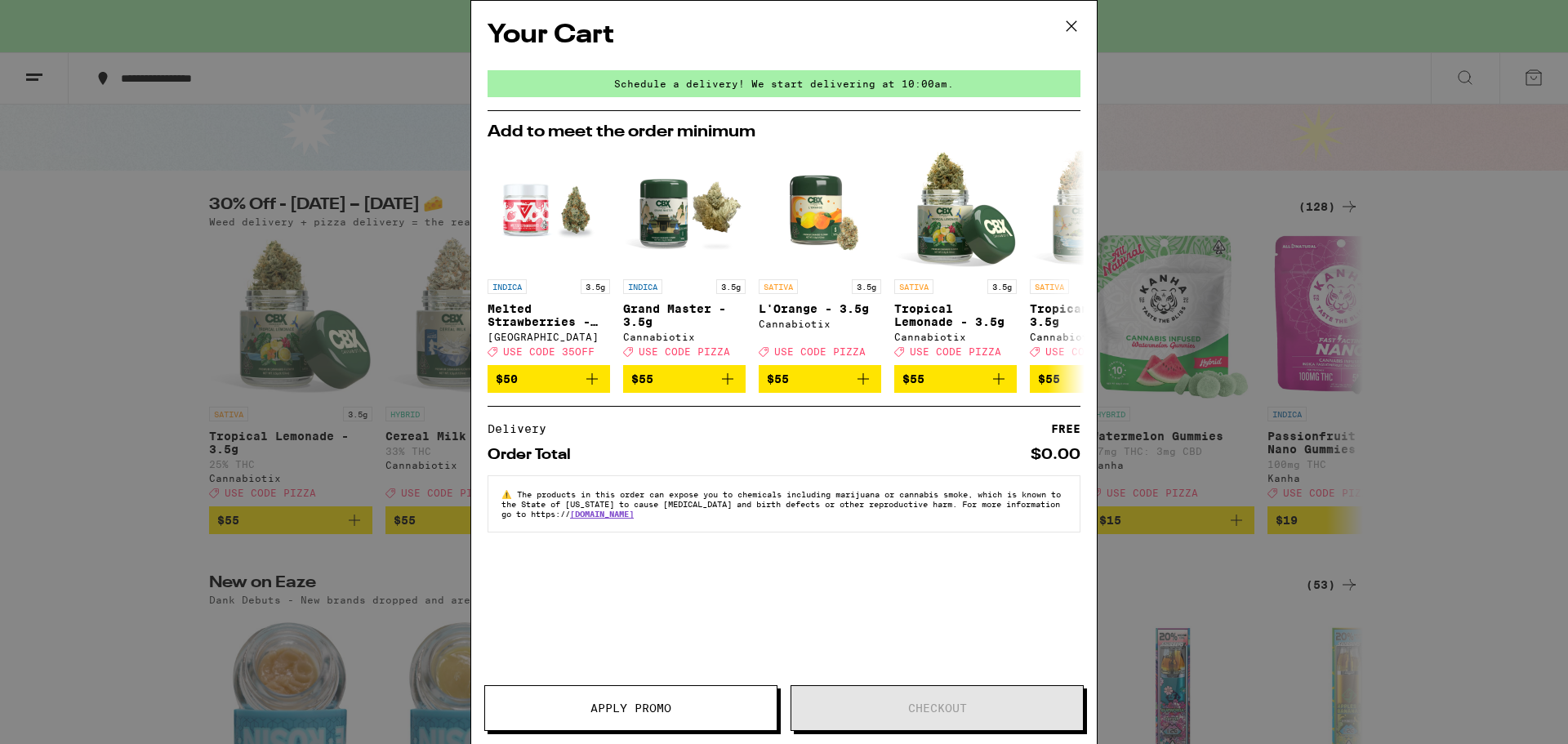
click at [1072, 25] on icon at bounding box center [1071, 25] width 25 height 25
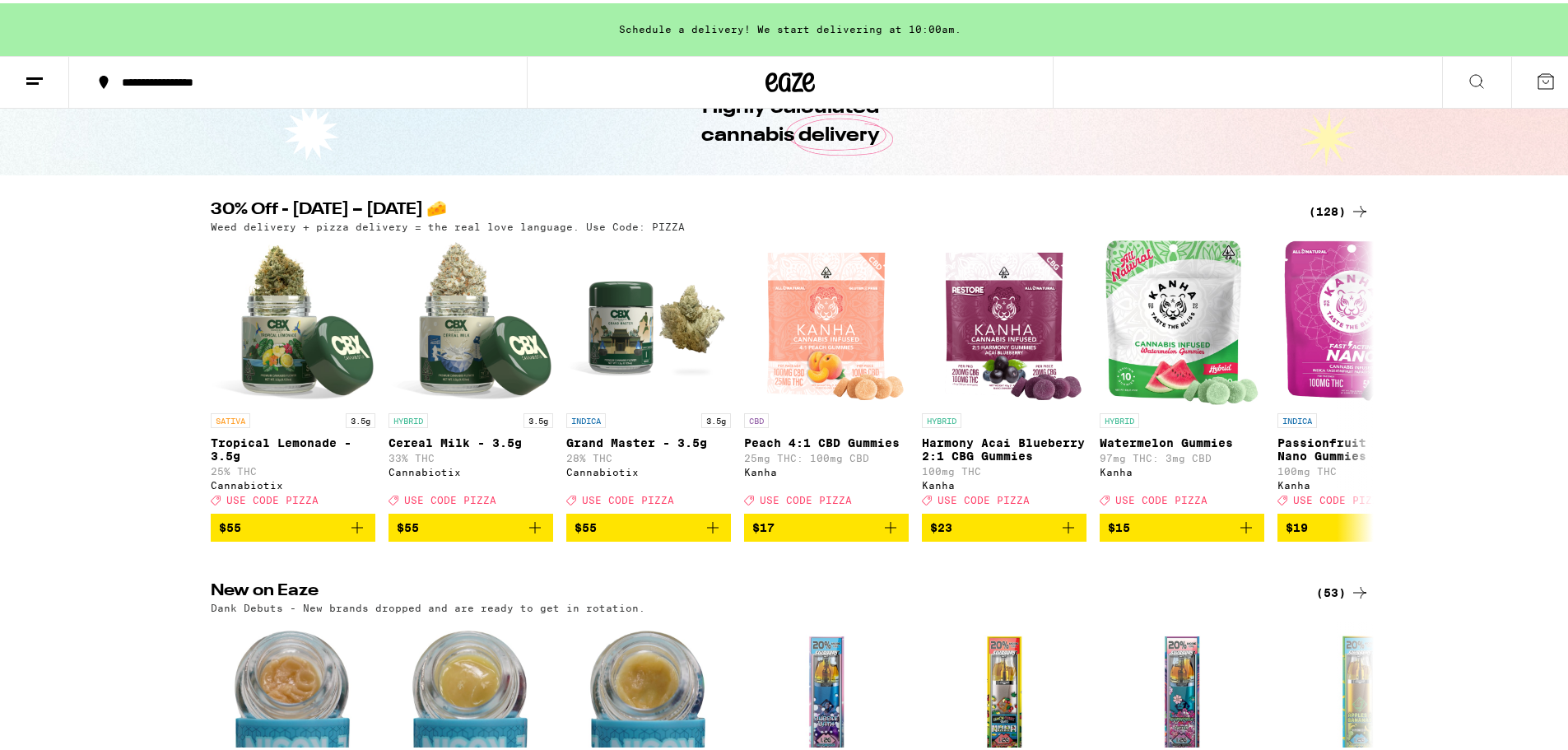
click at [41, 80] on icon at bounding box center [35, 79] width 20 height 20
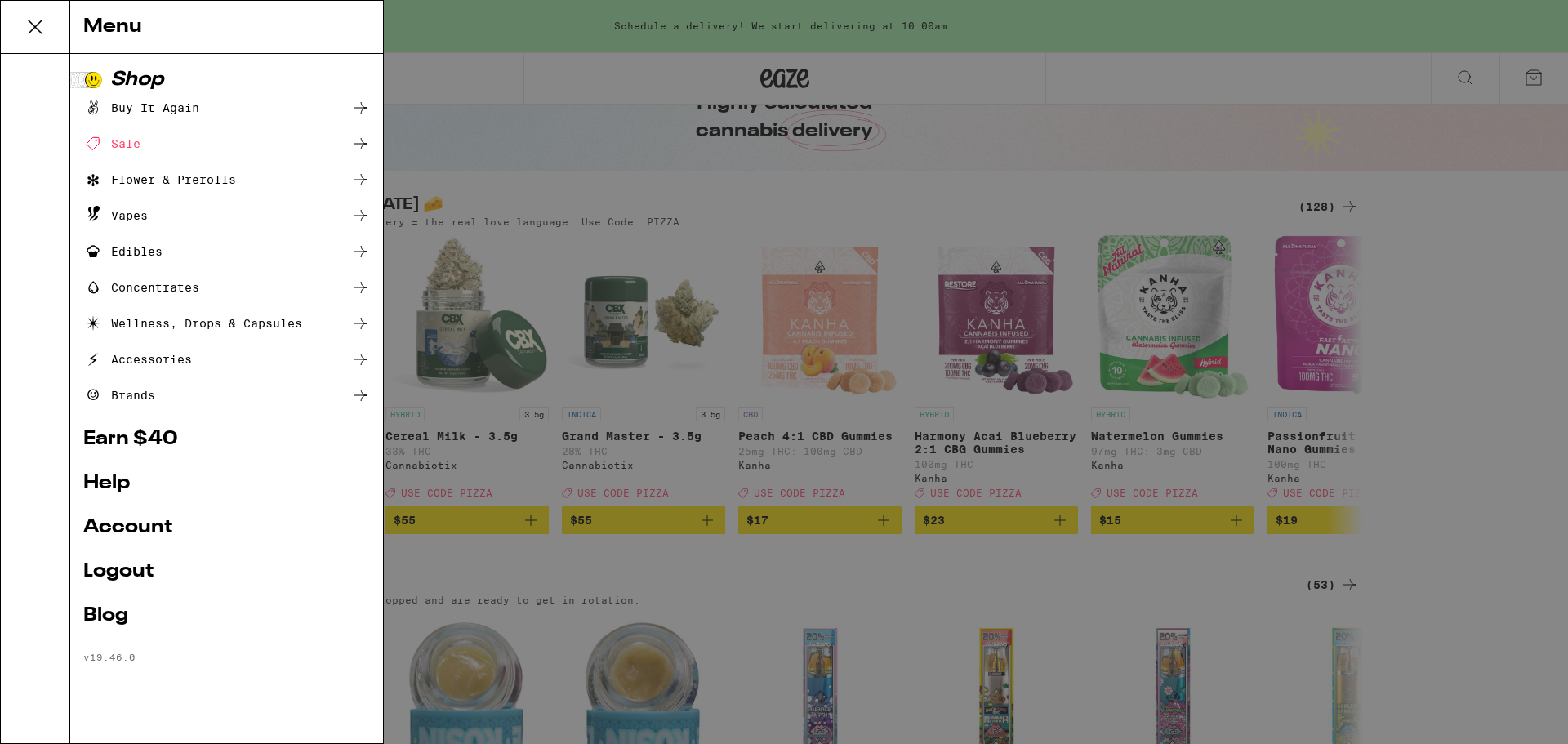
click at [150, 538] on link "Account" at bounding box center [226, 528] width 286 height 20
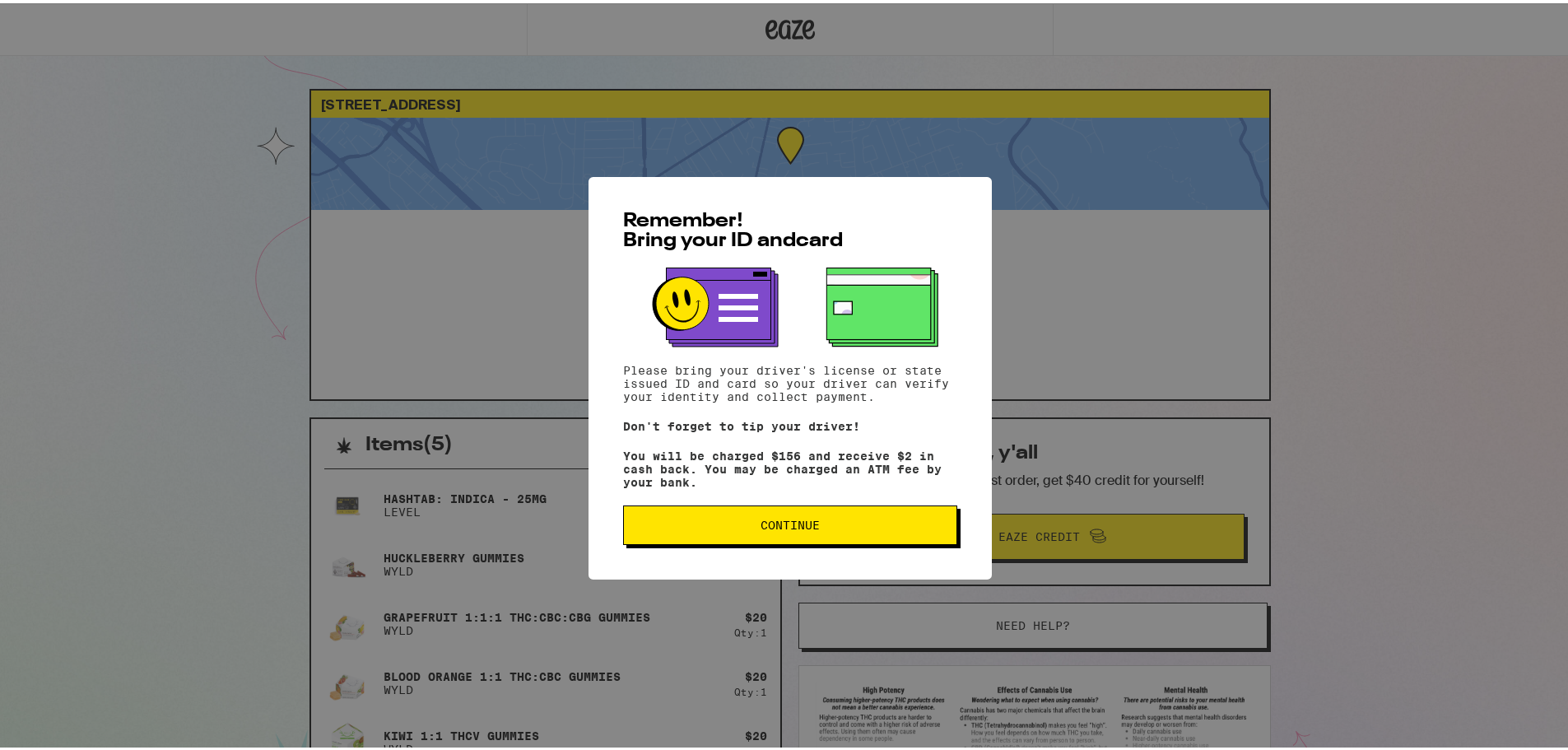
click at [779, 536] on button "Continue" at bounding box center [790, 522] width 334 height 39
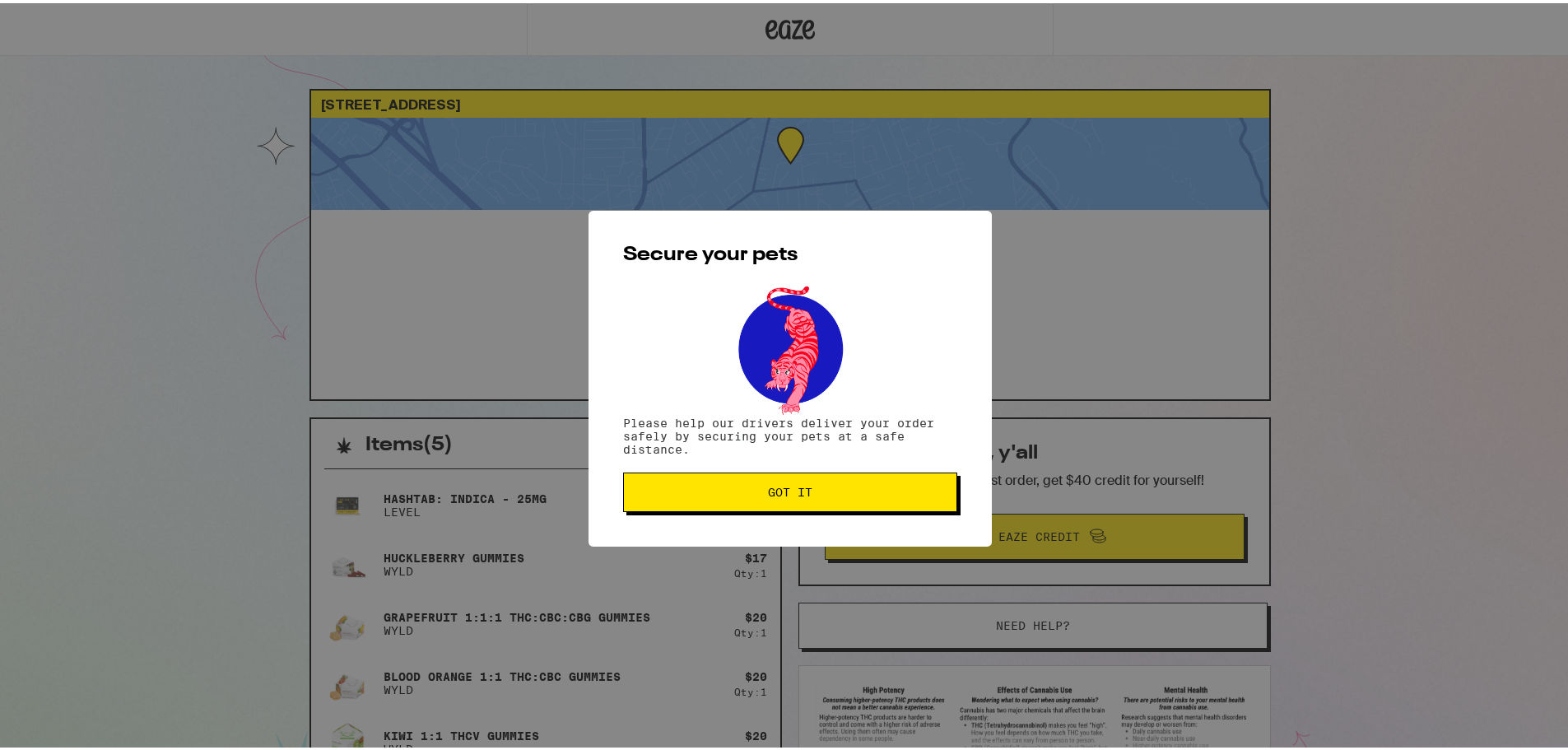
click at [786, 492] on span "Got it" at bounding box center [790, 489] width 45 height 12
